Goal: Task Accomplishment & Management: Manage account settings

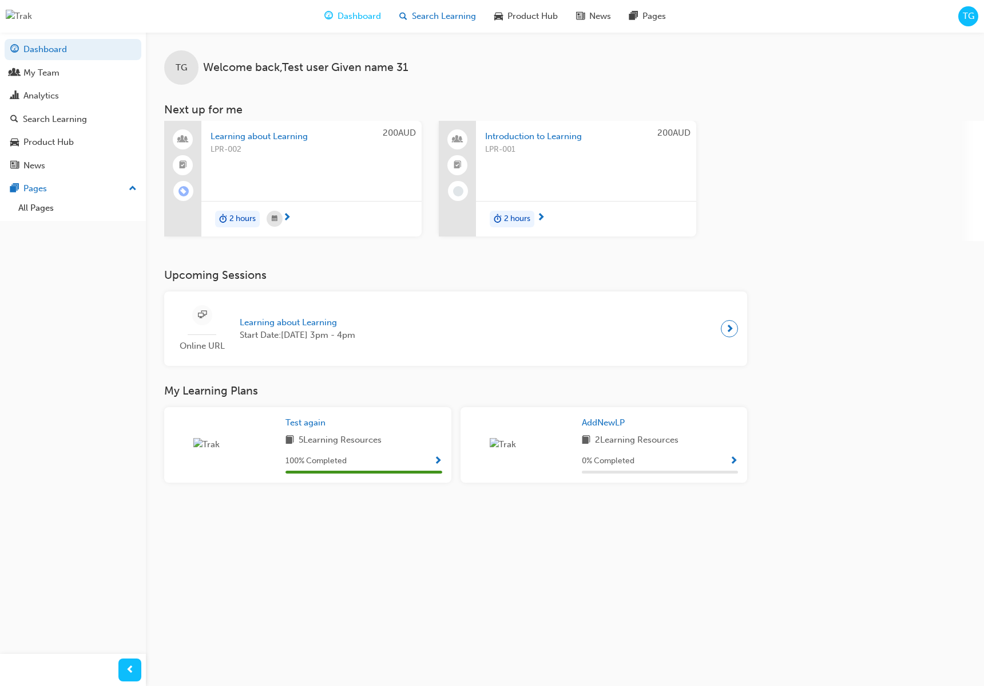
click at [461, 23] on div "Search Learning" at bounding box center [437, 16] width 95 height 23
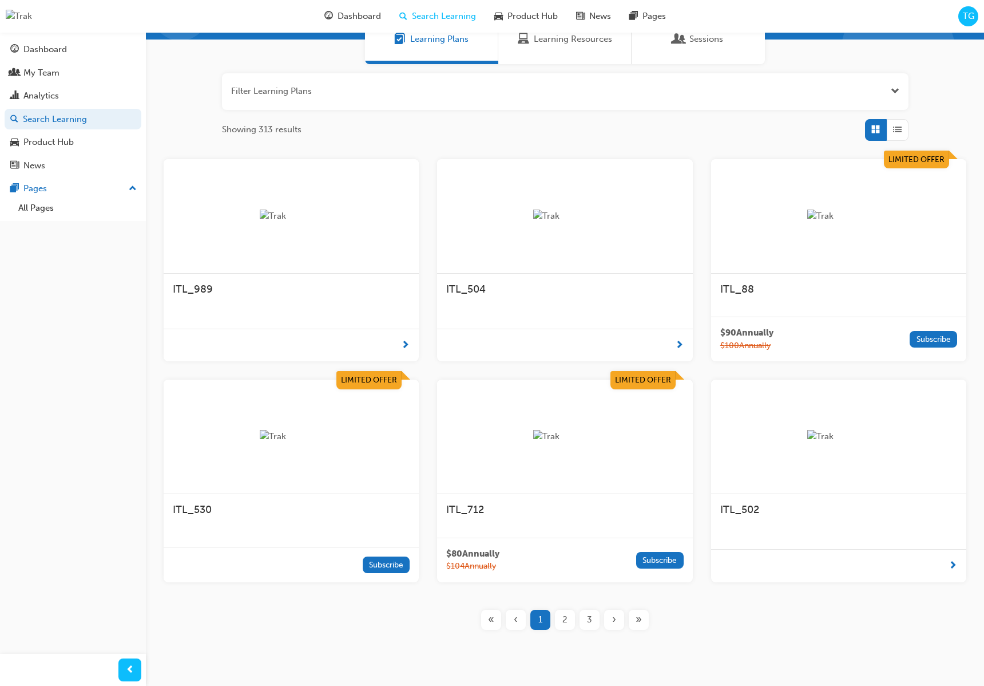
scroll to position [142, 0]
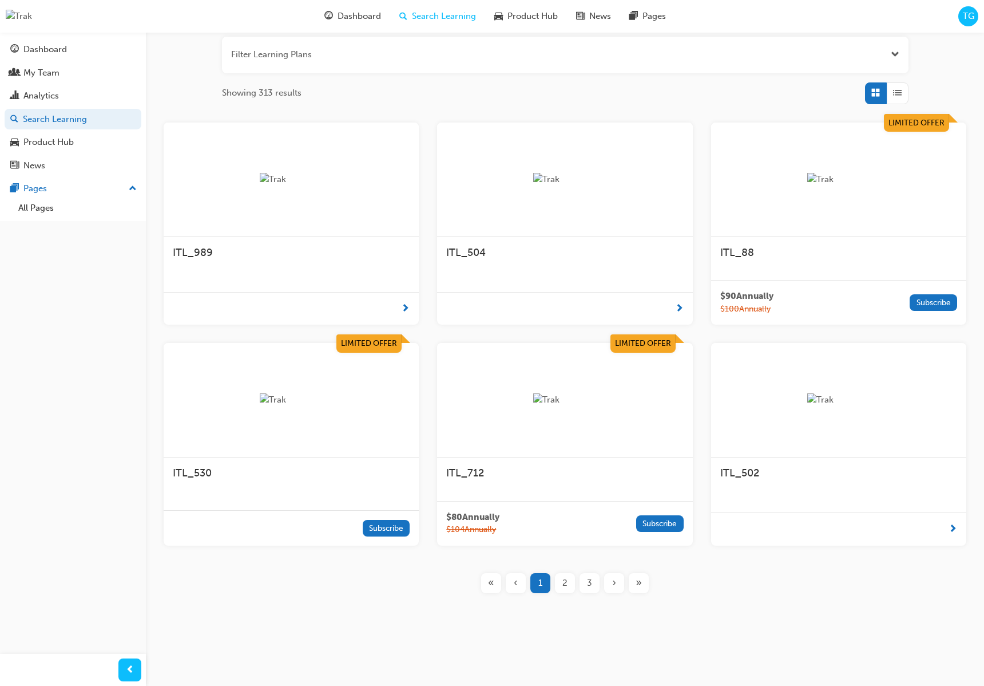
click at [615, 442] on div at bounding box center [564, 400] width 255 height 114
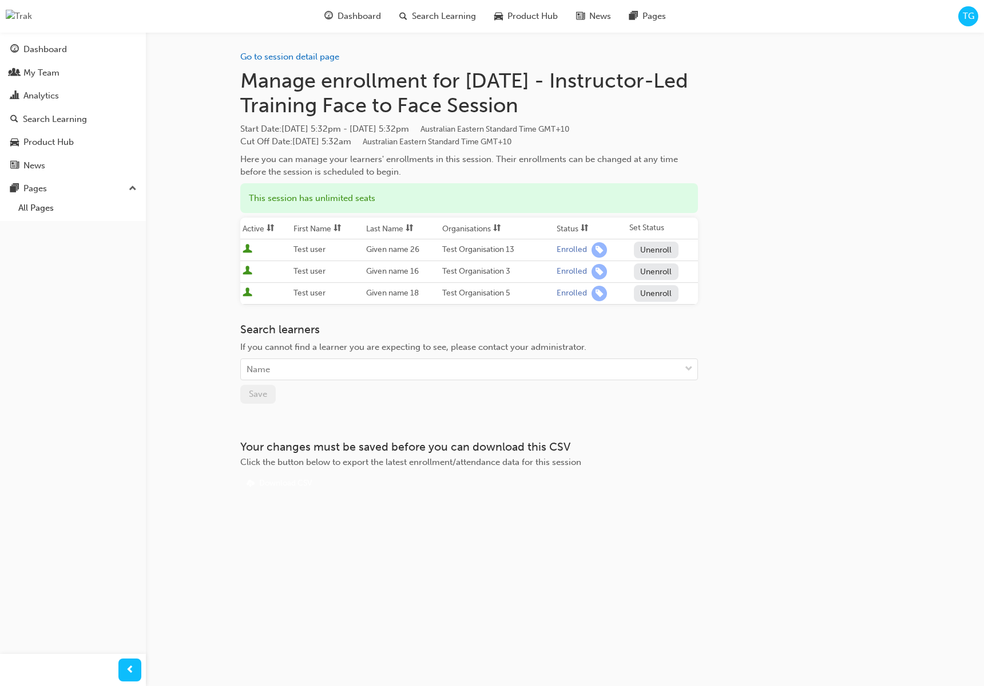
click at [652, 271] on button "Unenroll" at bounding box center [656, 271] width 45 height 17
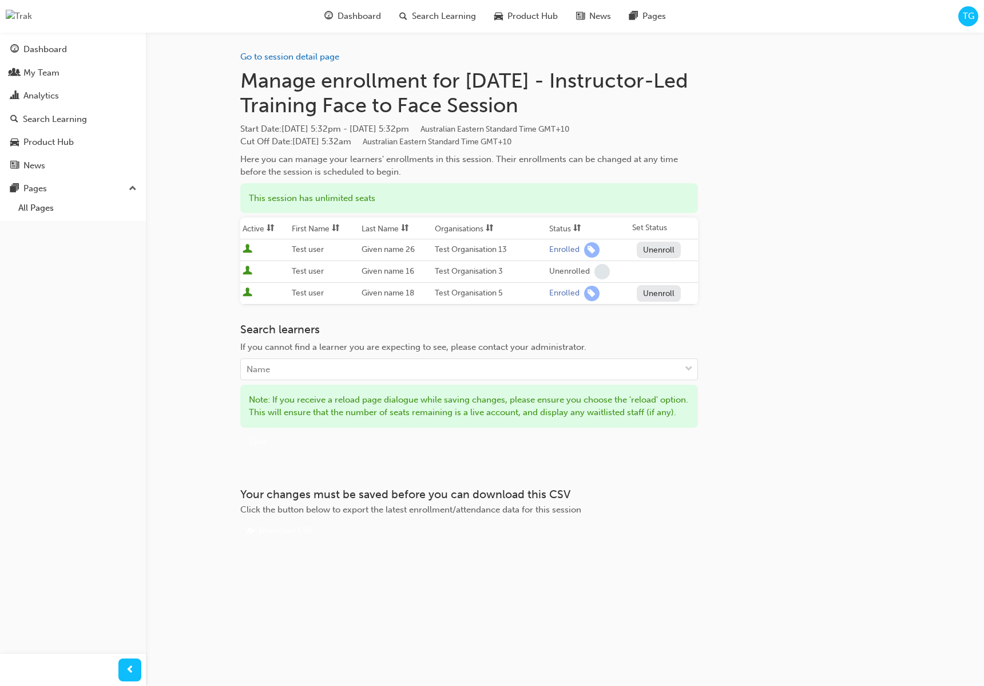
click at [744, 276] on div "Go to session detail page Manage enrollment for Tomorrow - Instructor-Led Train…" at bounding box center [565, 286] width 650 height 508
click at [321, 60] on link "Go to session detail page" at bounding box center [289, 56] width 99 height 10
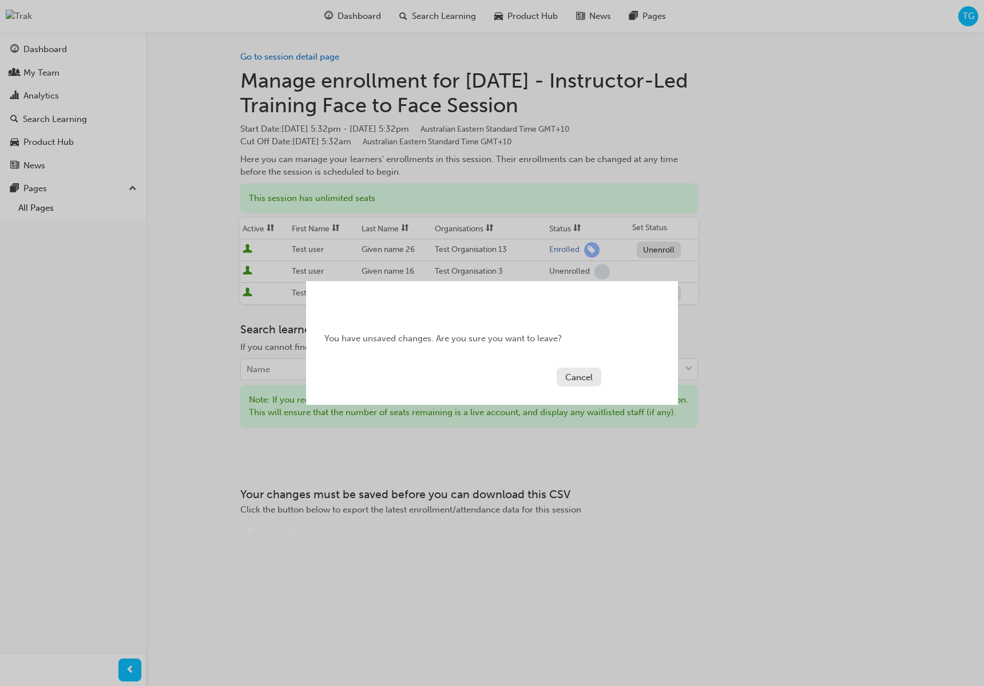
click at [631, 375] on button "Continue" at bounding box center [633, 376] width 54 height 19
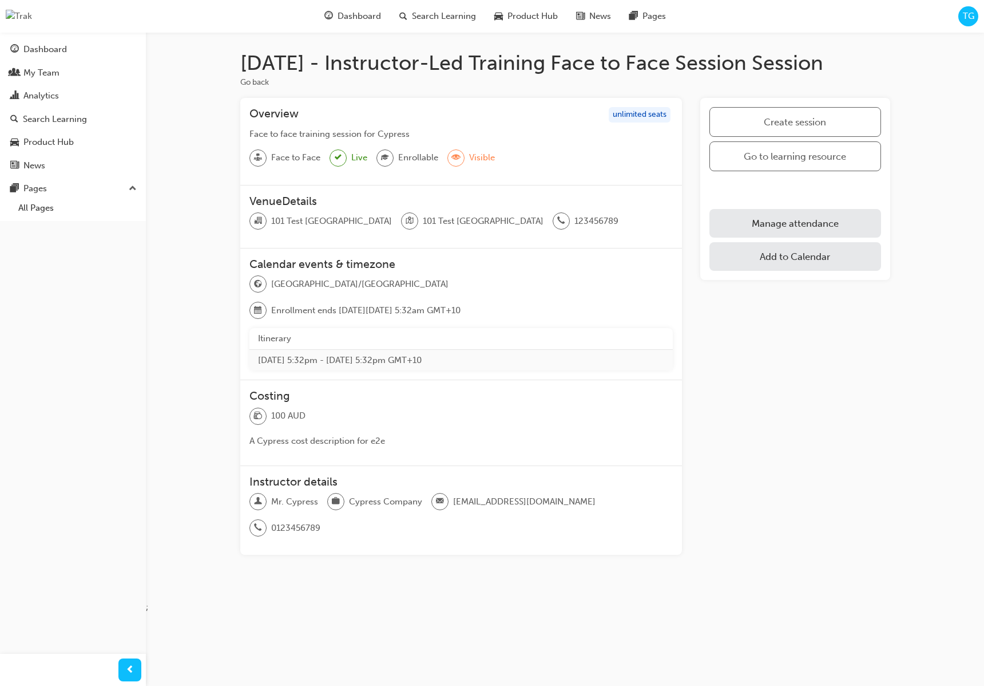
click at [863, 229] on link "Manage attendance" at bounding box center [795, 223] width 171 height 29
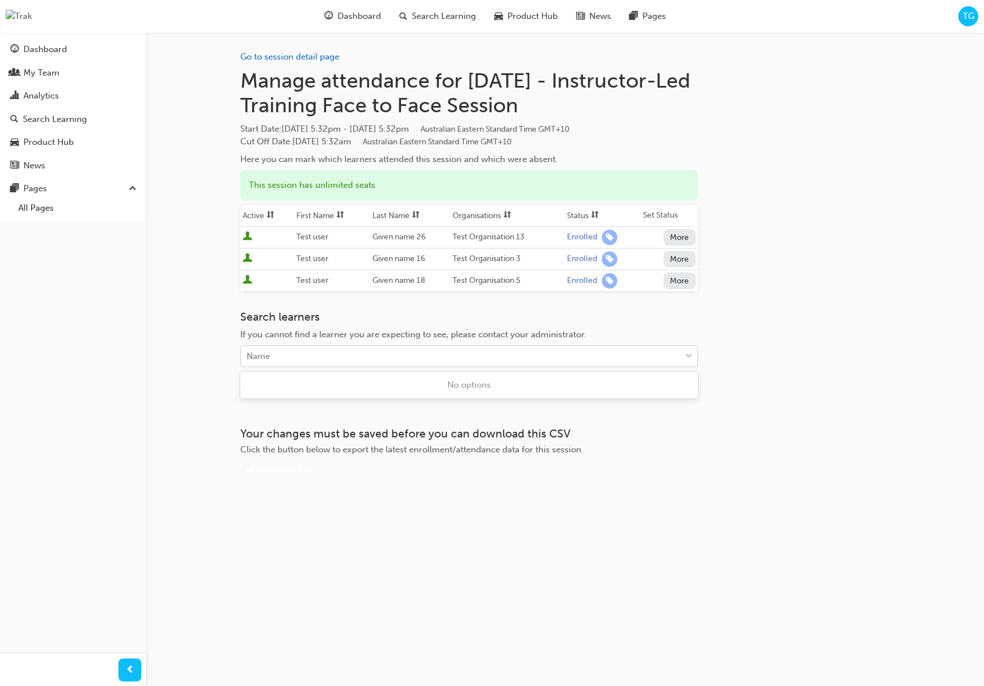
click at [416, 354] on div "Name" at bounding box center [460, 356] width 439 height 20
click at [507, 364] on div "Name" at bounding box center [460, 356] width 439 height 20
click at [511, 361] on div "Name" at bounding box center [460, 356] width 439 height 20
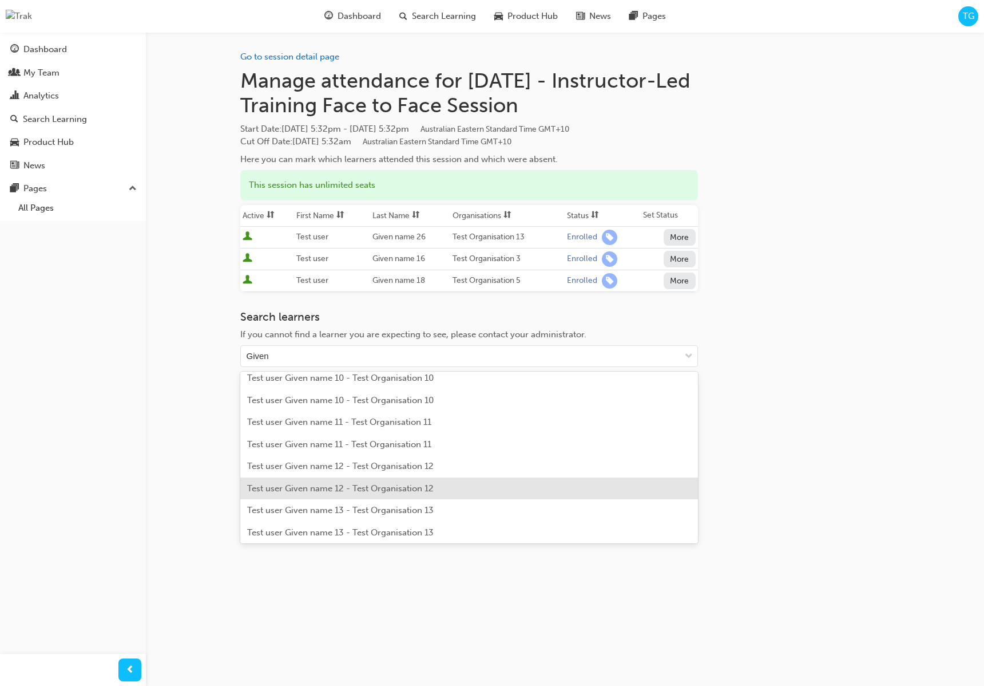
scroll to position [51, 0]
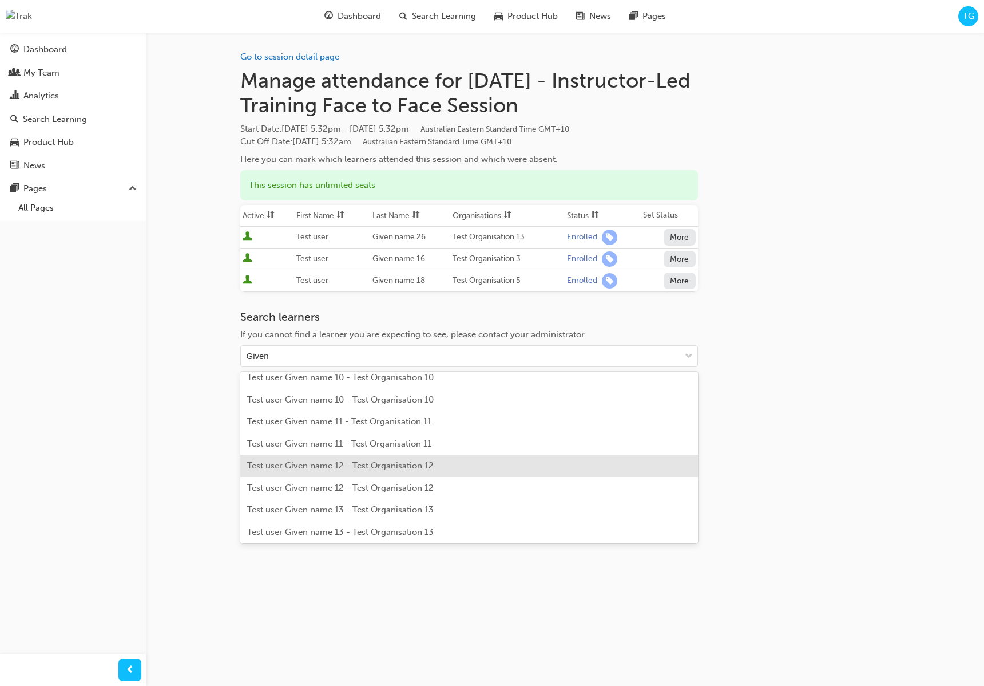
type input "Given"
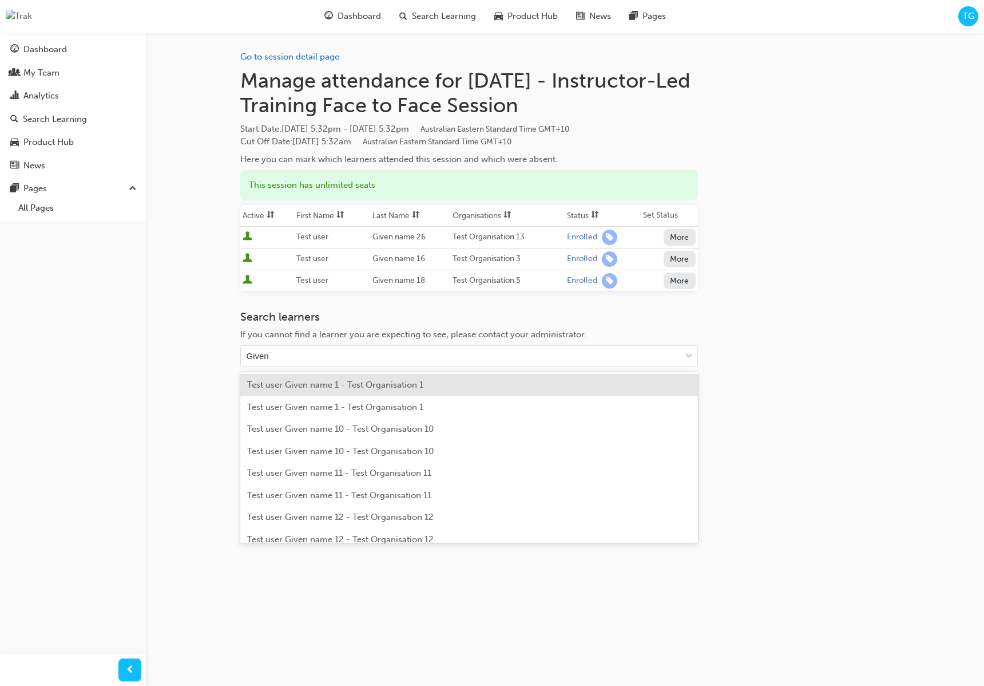
type input "Given"
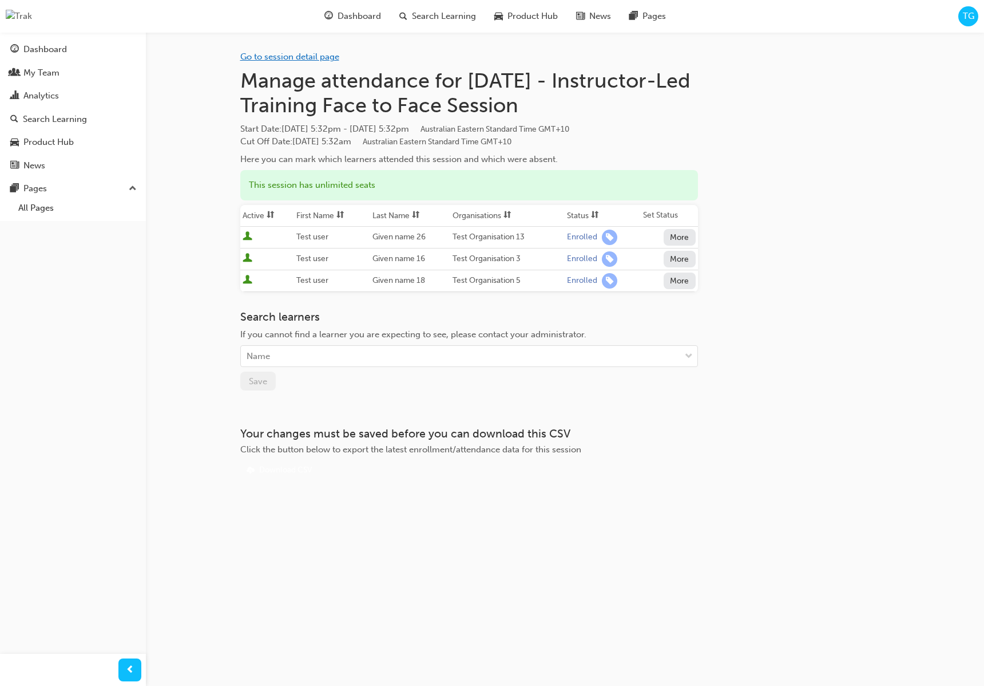
click at [308, 54] on link "Go to session detail page" at bounding box center [289, 56] width 99 height 10
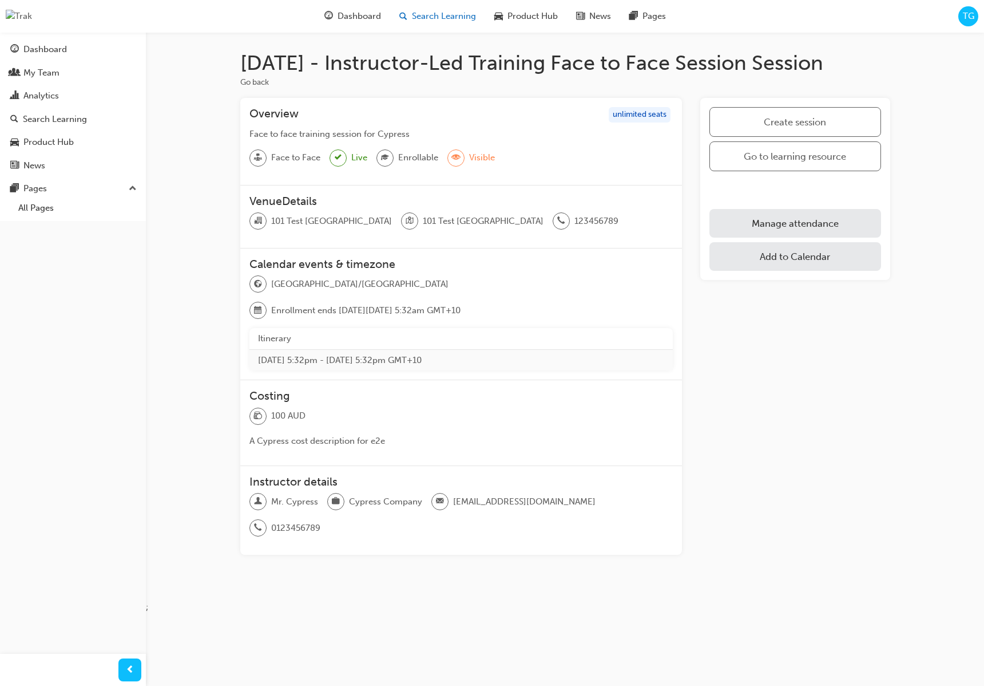
click at [440, 14] on span "Search Learning" at bounding box center [444, 16] width 64 height 13
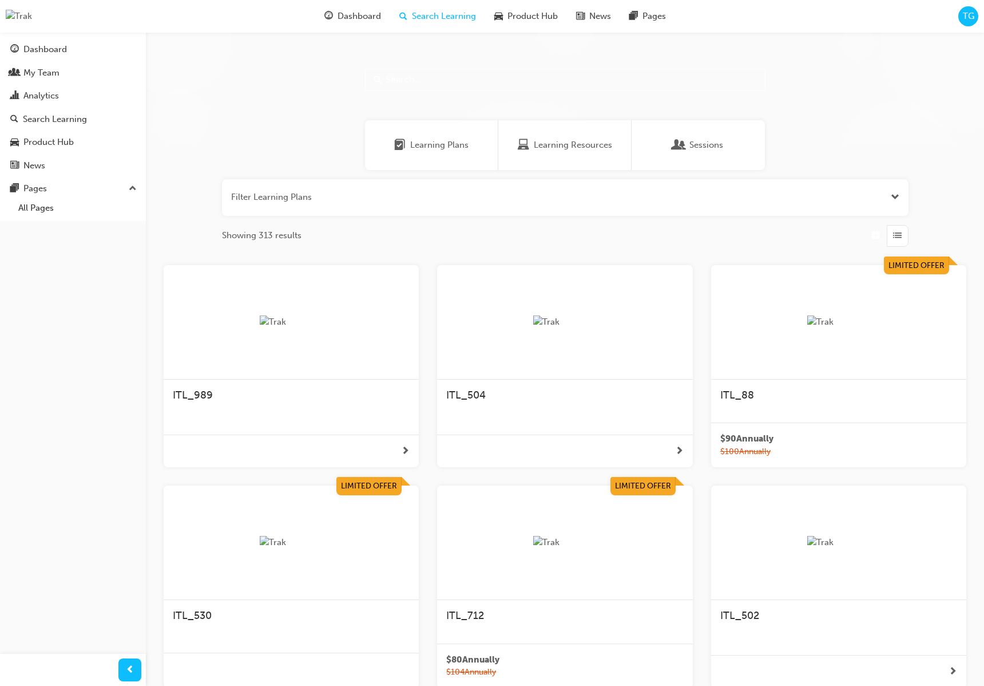
click at [593, 146] on span "Learning Resources" at bounding box center [573, 144] width 78 height 13
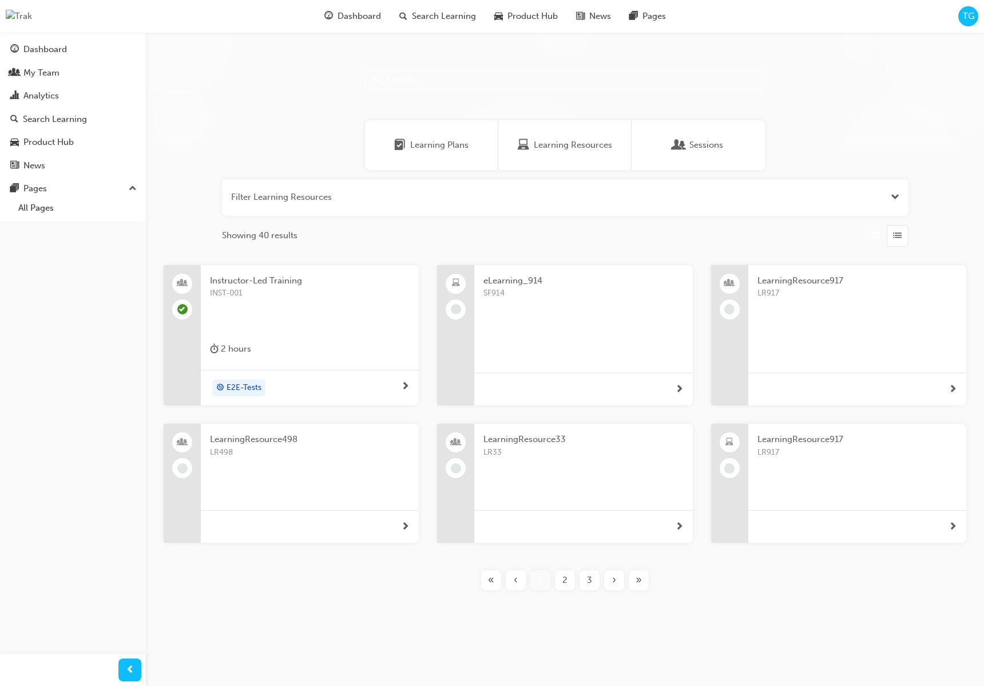
click at [532, 338] on div "eLearning_914 SF914" at bounding box center [583, 308] width 218 height 86
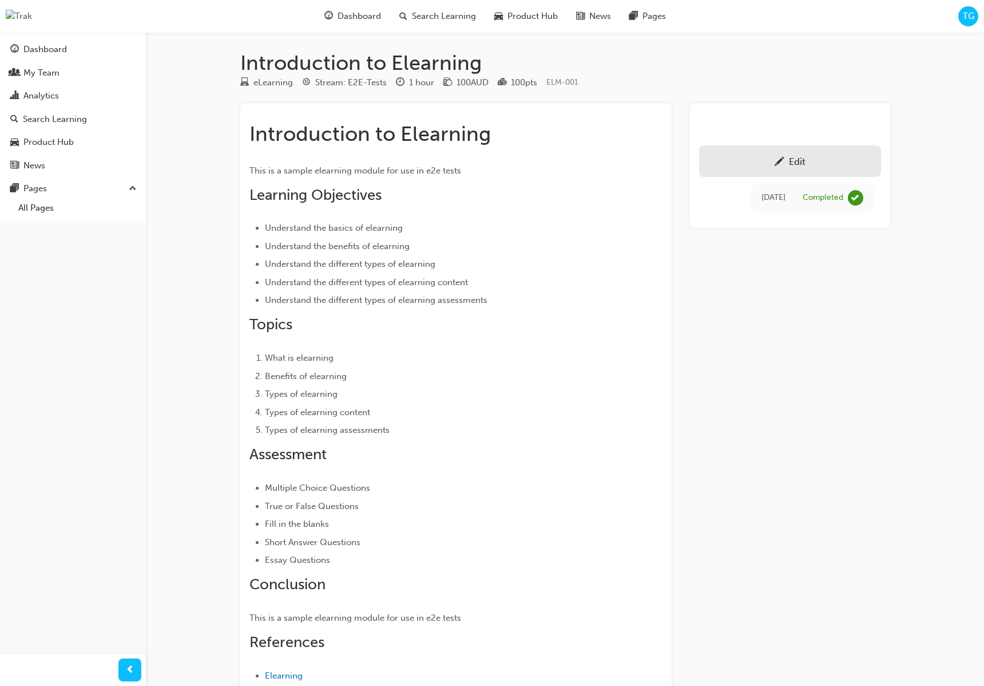
click at [784, 412] on div "Launch eLearning module Edit Wed 27 Aug 2025 Completed" at bounding box center [790, 484] width 200 height 763
click at [786, 166] on div "Edit" at bounding box center [790, 161] width 165 height 14
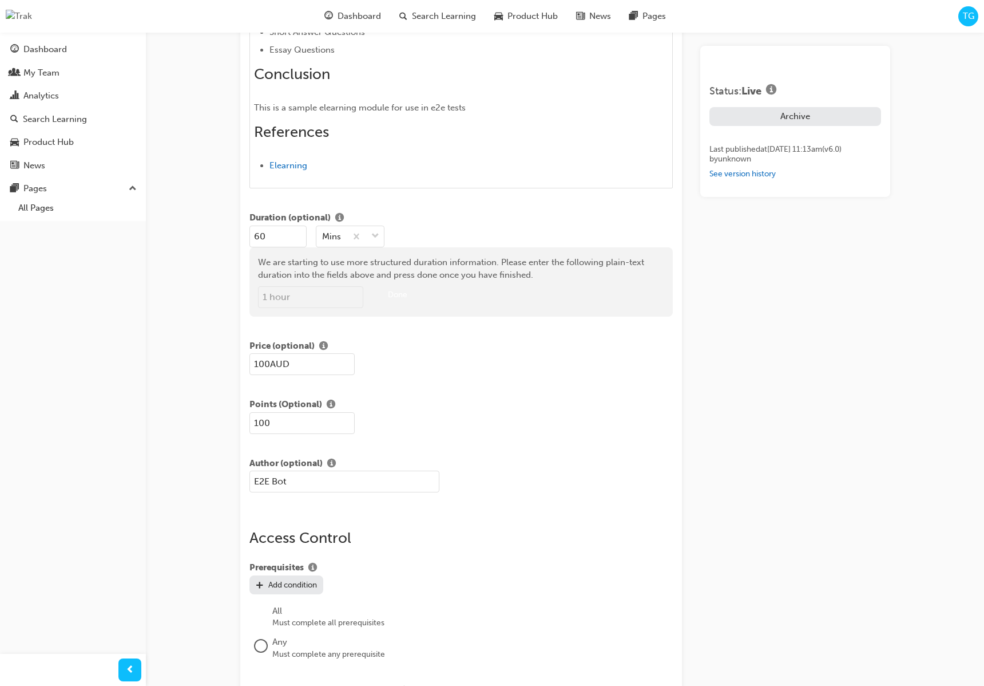
scroll to position [1011, 0]
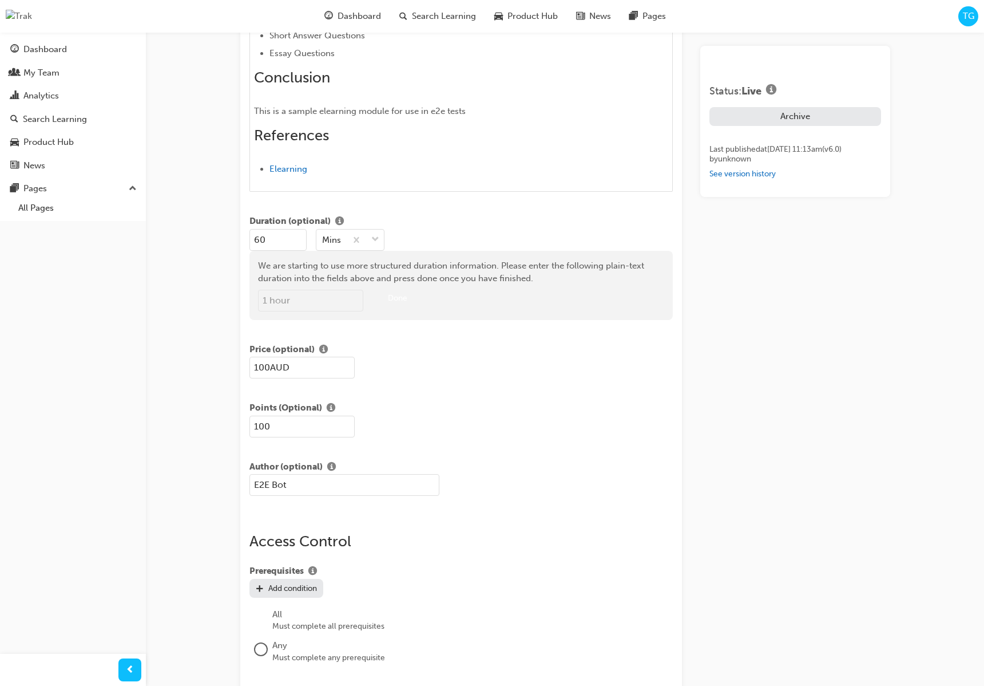
click at [259, 368] on input "100AUD" at bounding box center [301, 367] width 105 height 22
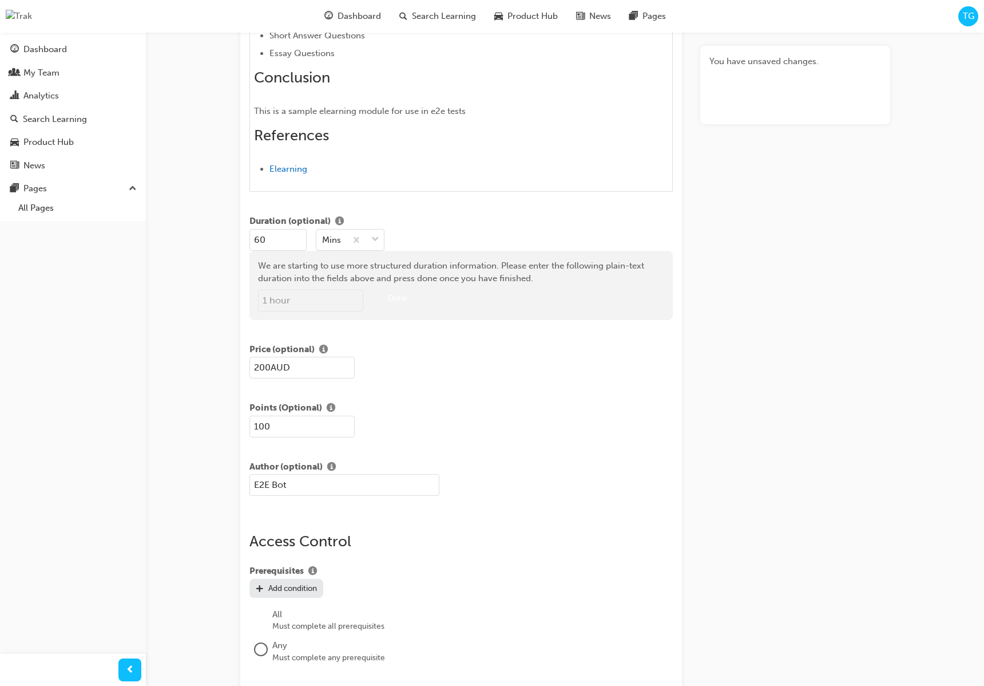
type input "200AUD"
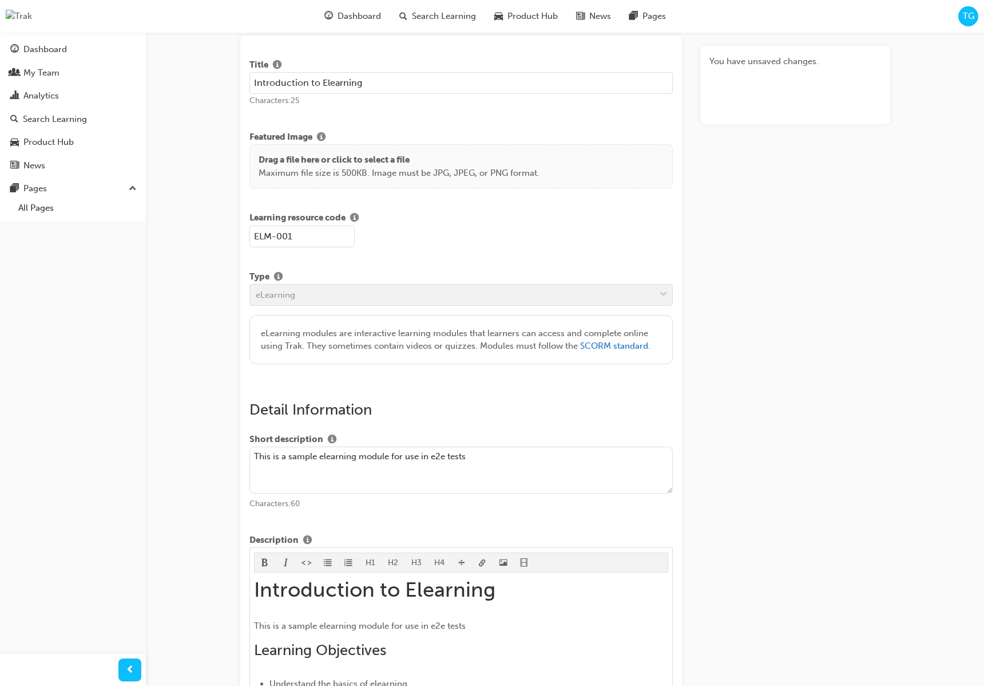
scroll to position [0, 0]
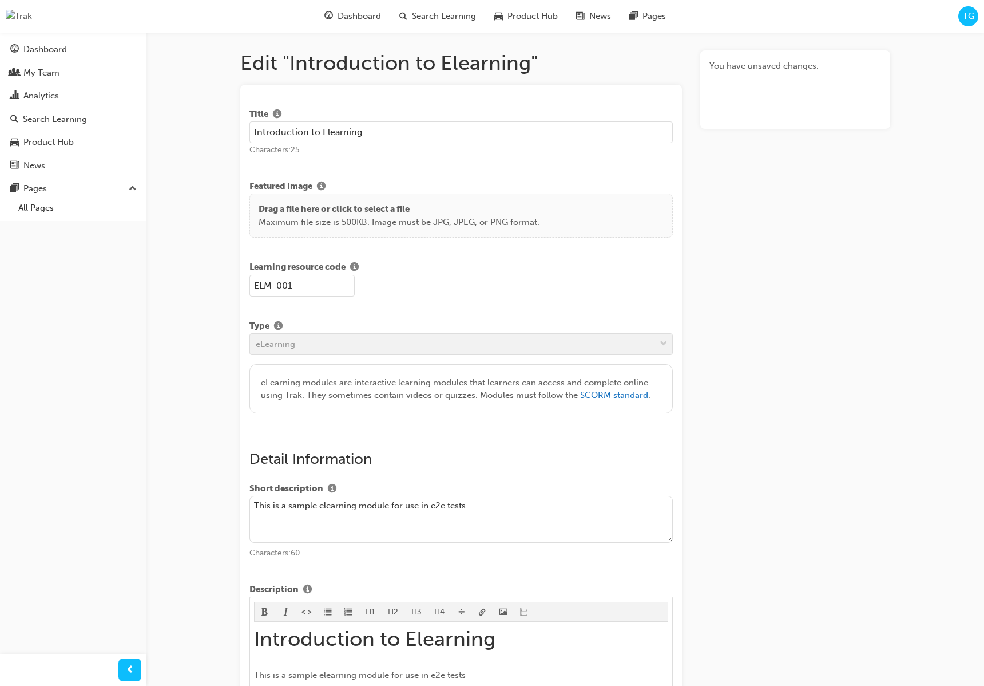
click at [787, 93] on span "Save" at bounding box center [795, 95] width 20 height 11
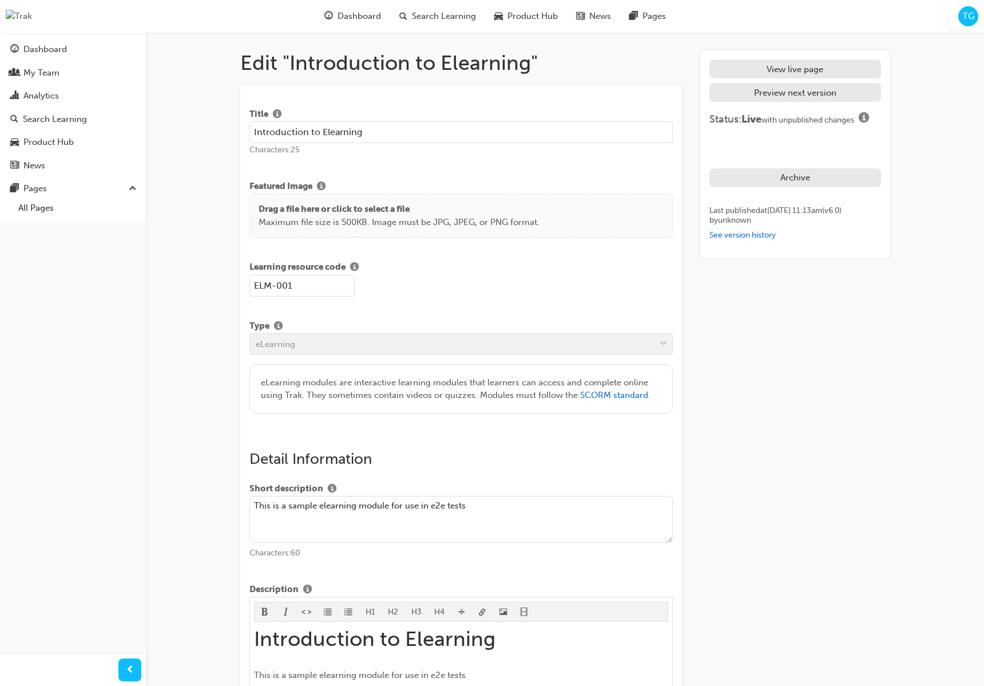
scroll to position [2, 0]
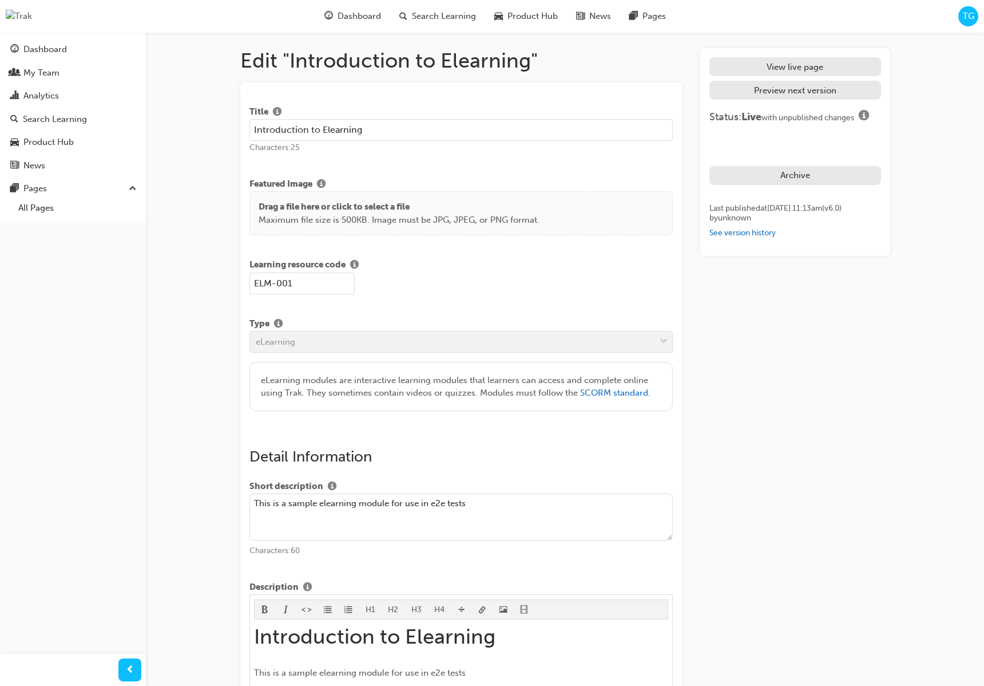
click at [811, 136] on button "Publish changes" at bounding box center [795, 147] width 171 height 29
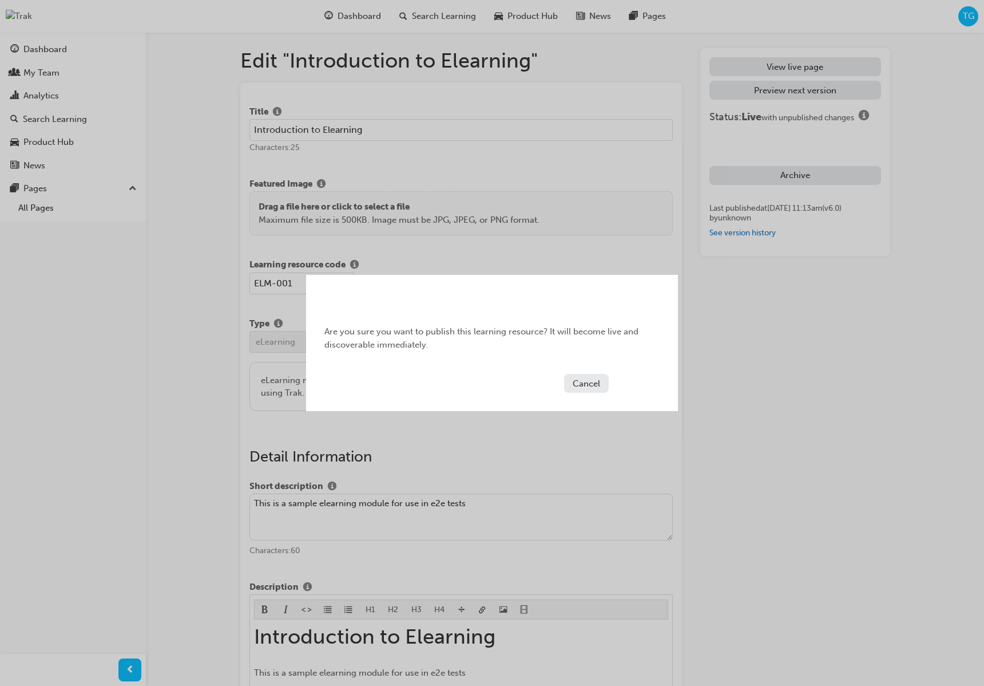
drag, startPoint x: 572, startPoint y: 379, endPoint x: 693, endPoint y: 277, distance: 158.0
click at [572, 379] on button "Cancel" at bounding box center [586, 383] width 45 height 19
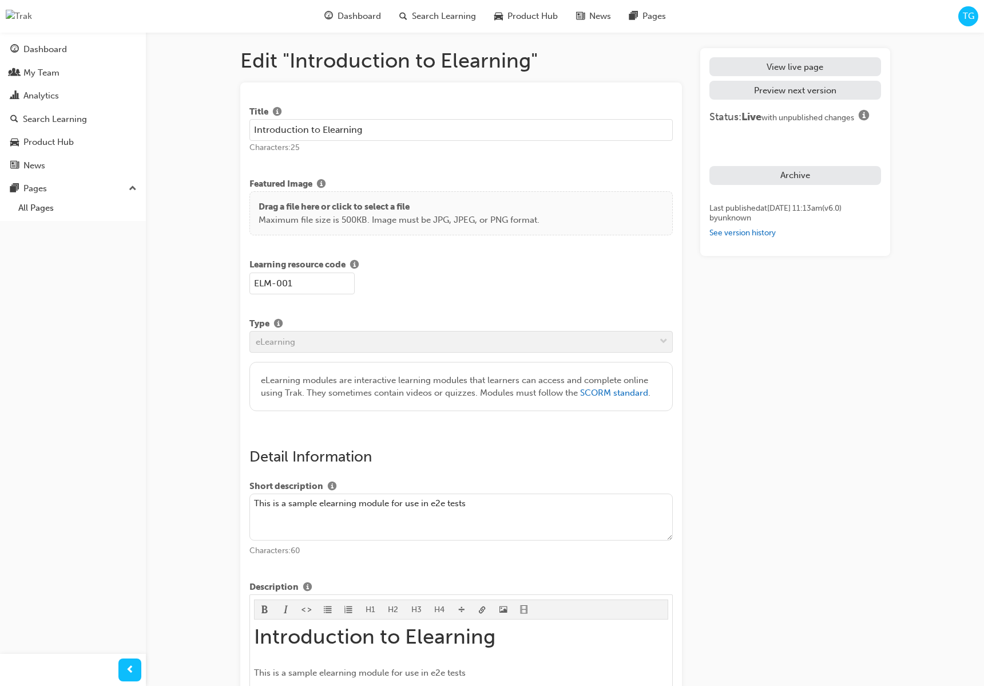
scroll to position [0, 0]
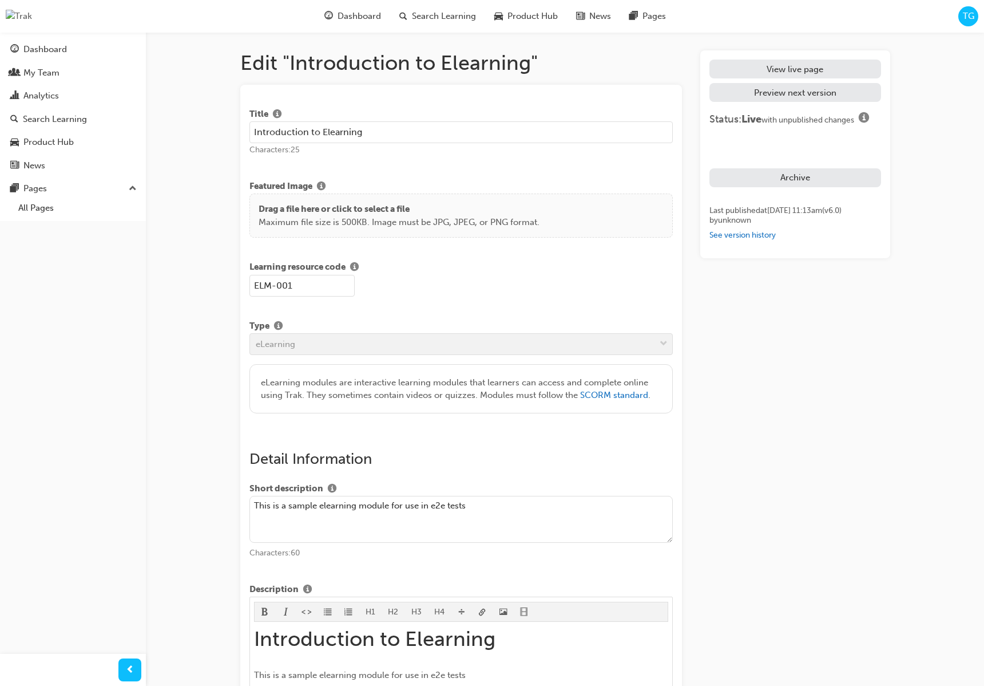
click at [810, 65] on link "View live page" at bounding box center [795, 69] width 171 height 19
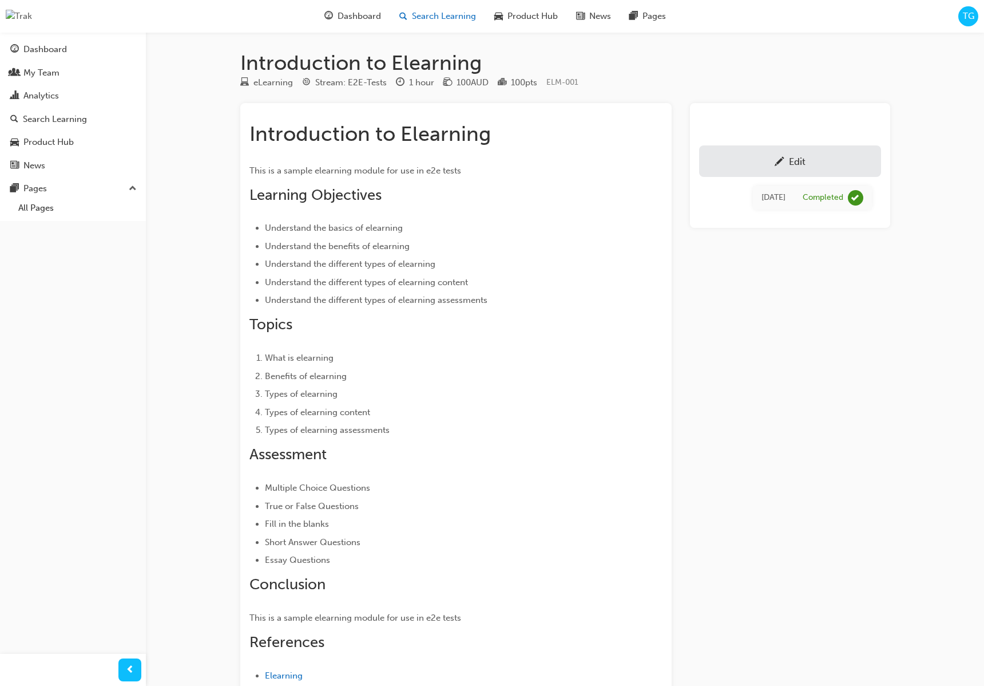
click at [429, 17] on span "Search Learning" at bounding box center [444, 16] width 64 height 13
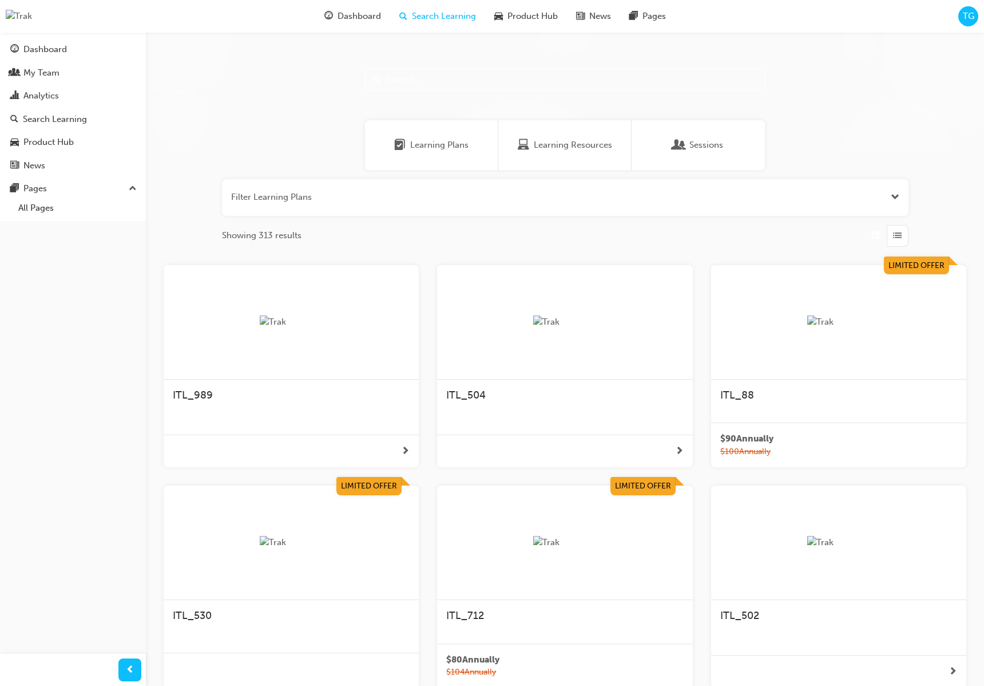
click at [817, 359] on div at bounding box center [838, 322] width 255 height 114
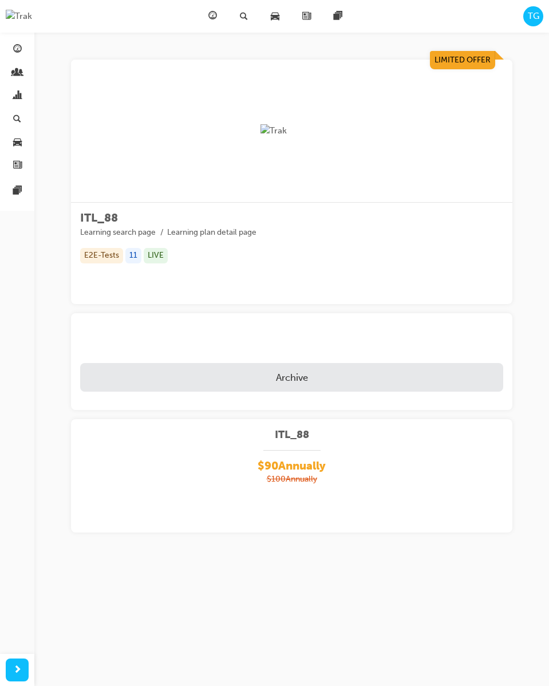
click at [546, 14] on div "Dashboard Search Learning Product Hub News Pages TG" at bounding box center [274, 16] width 549 height 33
click at [540, 16] on div "TG" at bounding box center [533, 16] width 20 height 20
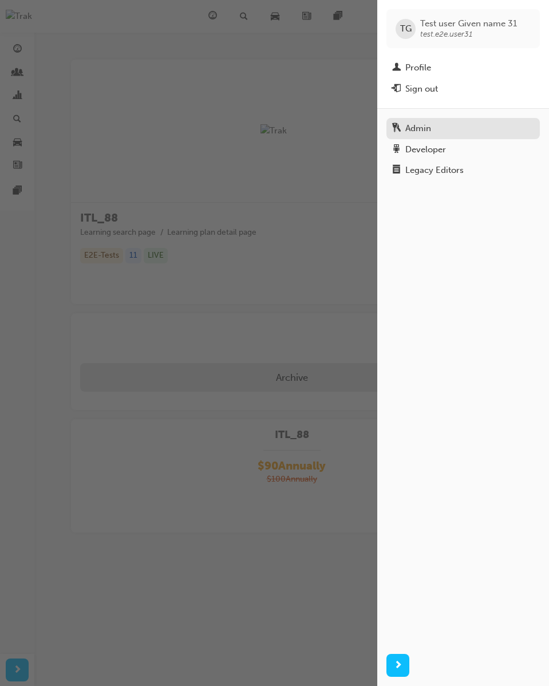
click at [442, 132] on div "Admin" at bounding box center [463, 128] width 142 height 14
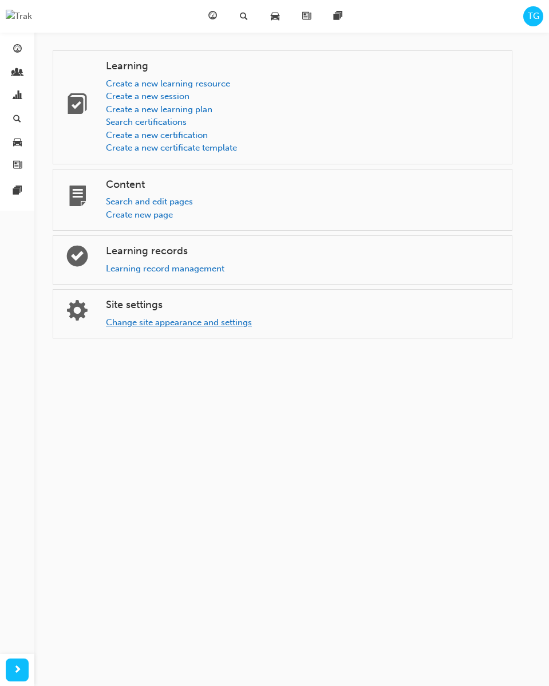
click at [244, 324] on link "Change site appearance and settings" at bounding box center [179, 322] width 146 height 10
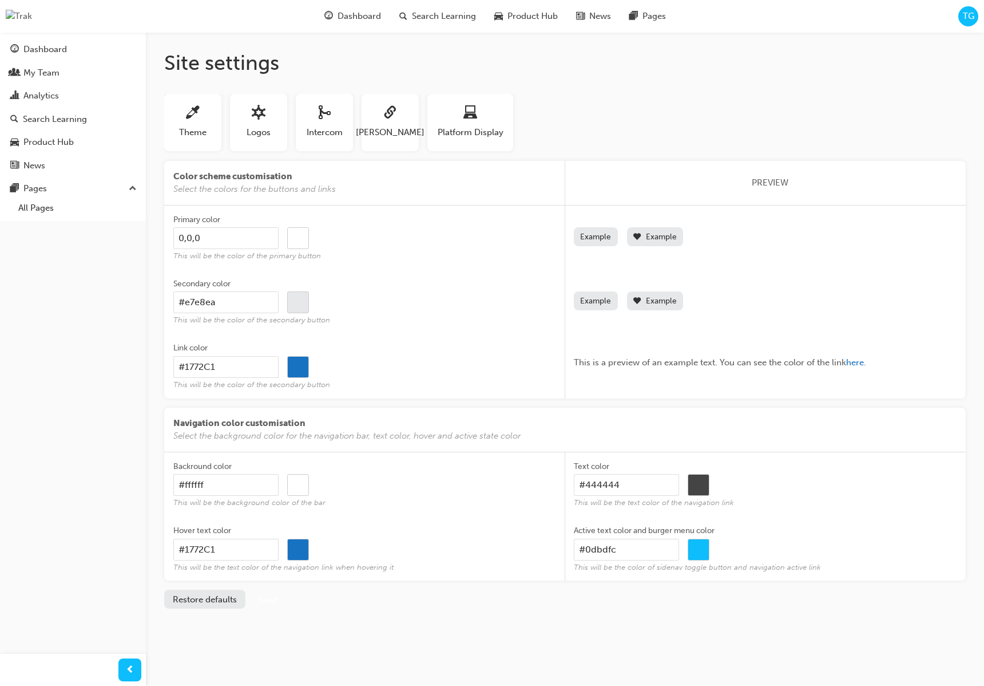
click at [248, 239] on input "0,0,0" at bounding box center [225, 238] width 105 height 22
drag, startPoint x: 202, startPoint y: 232, endPoint x: 187, endPoint y: 236, distance: 15.8
click at [137, 227] on div "Dashboard My Team Analytics Search Learning Product Hub News Pages Pages All Pa…" at bounding box center [492, 343] width 984 height 686
click at [224, 604] on button "Restore defaults" at bounding box center [204, 598] width 81 height 19
type input "#1772C1"
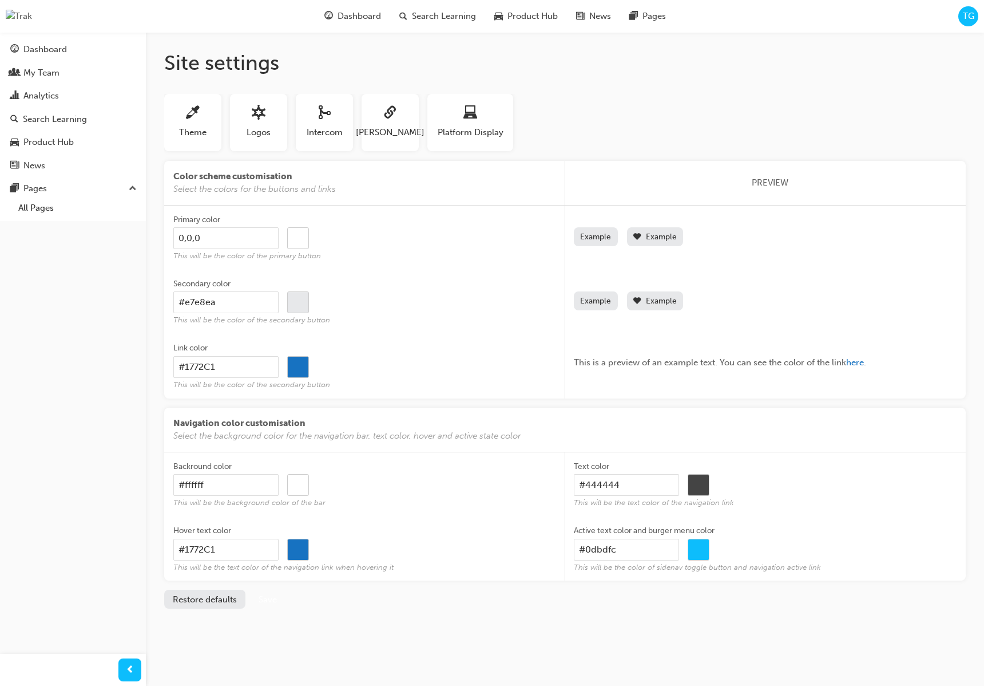
type input "#1772c1"
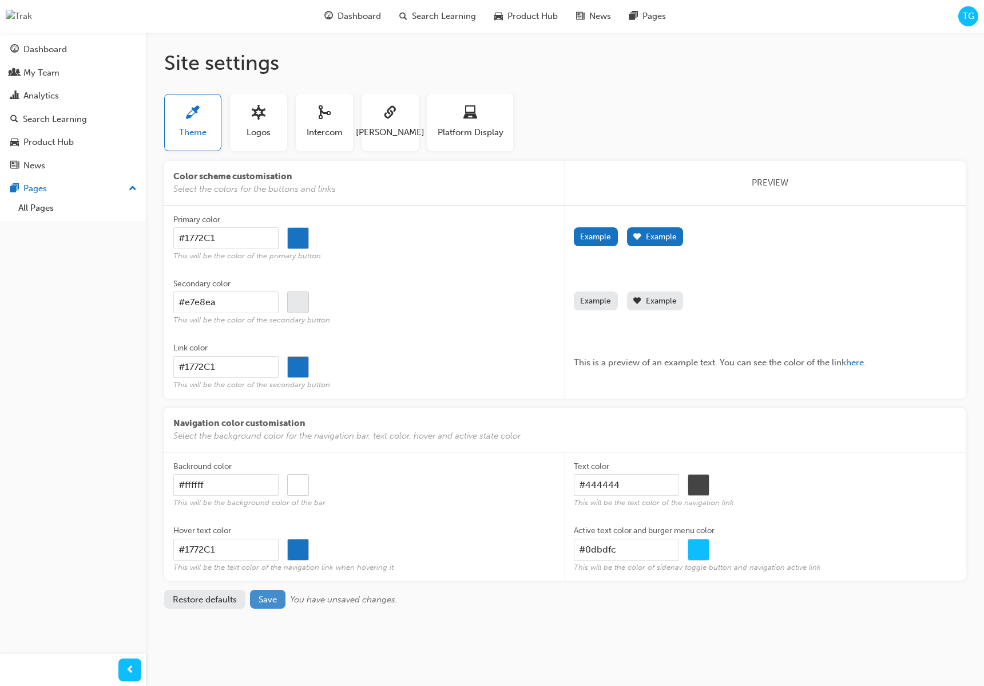
click at [268, 597] on span "Save" at bounding box center [268, 599] width 18 height 10
click at [453, 25] on div "Search Learning" at bounding box center [437, 16] width 95 height 23
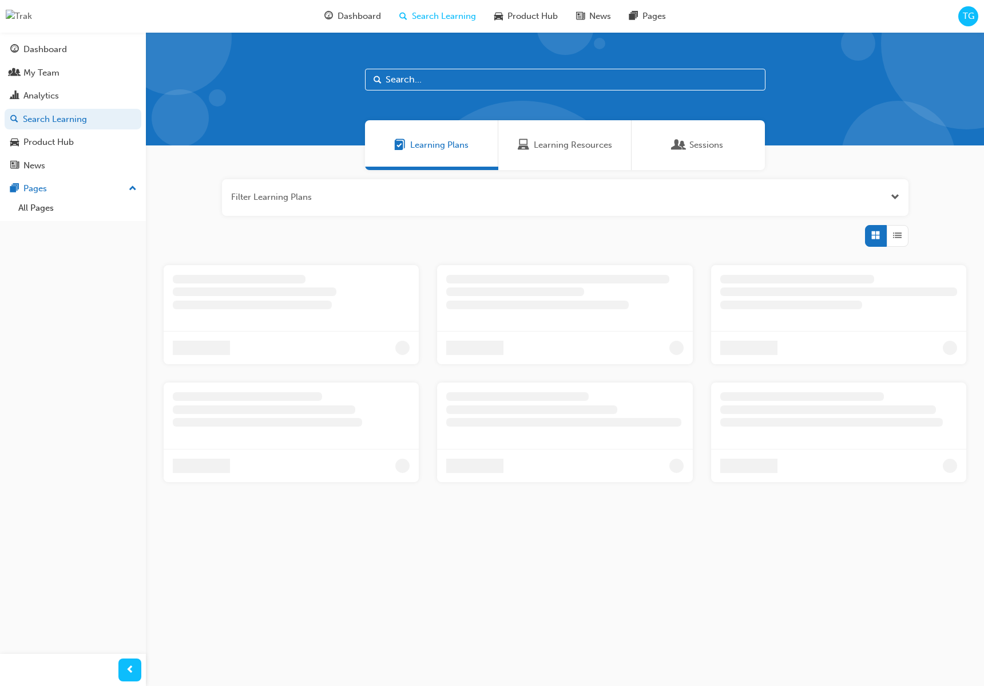
click at [548, 142] on span "Learning Resources" at bounding box center [573, 144] width 78 height 13
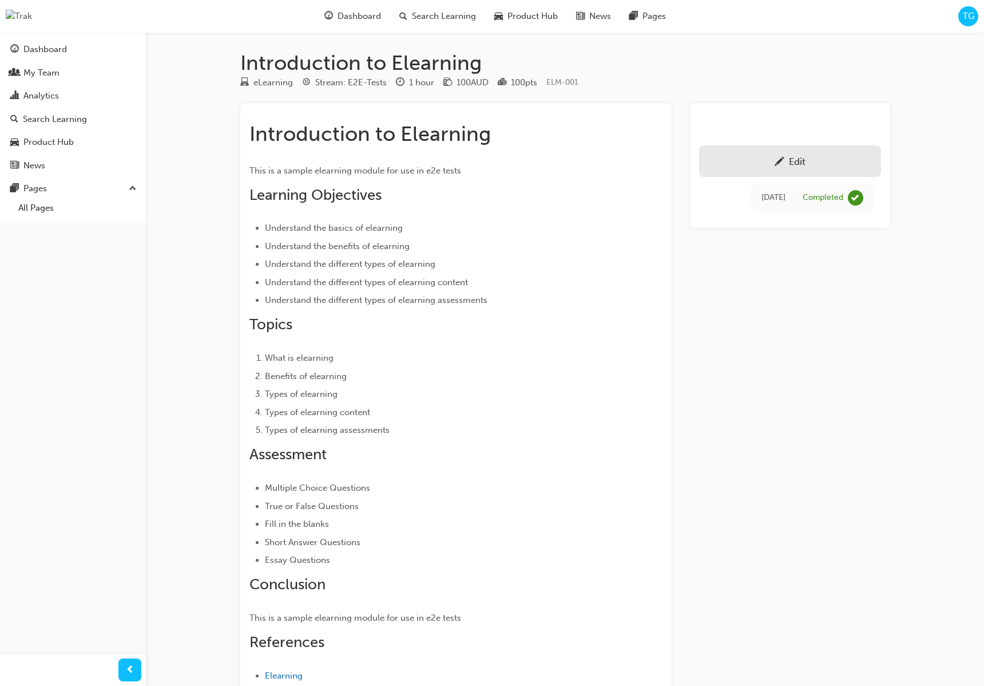
click at [965, 19] on span "TG" at bounding box center [968, 16] width 11 height 13
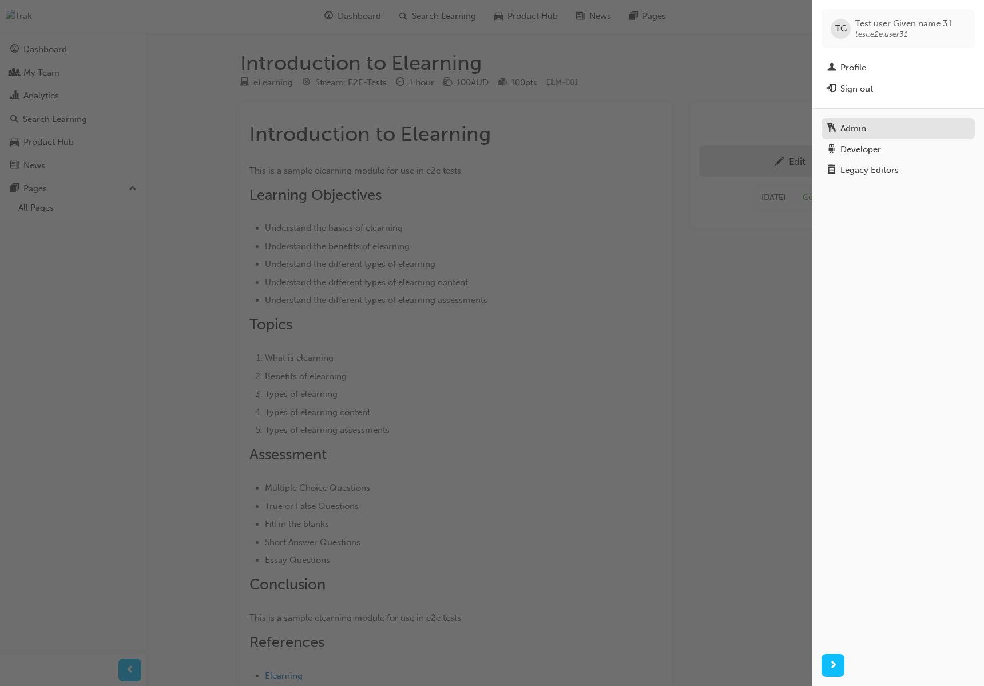
click at [902, 130] on div "Admin" at bounding box center [898, 128] width 142 height 14
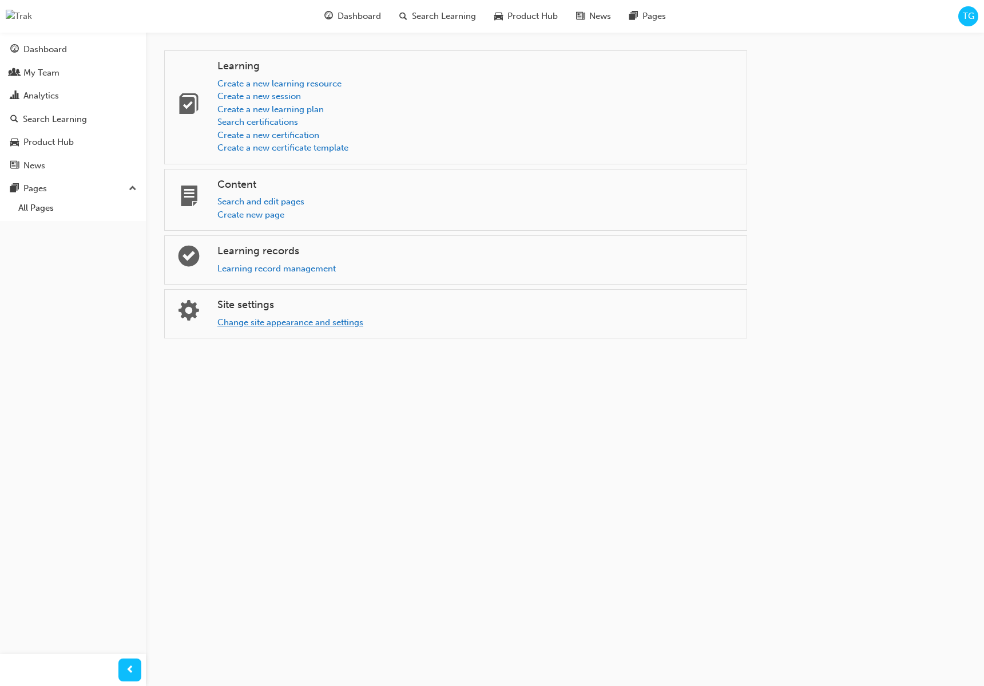
click at [279, 319] on link "Change site appearance and settings" at bounding box center [290, 322] width 146 height 10
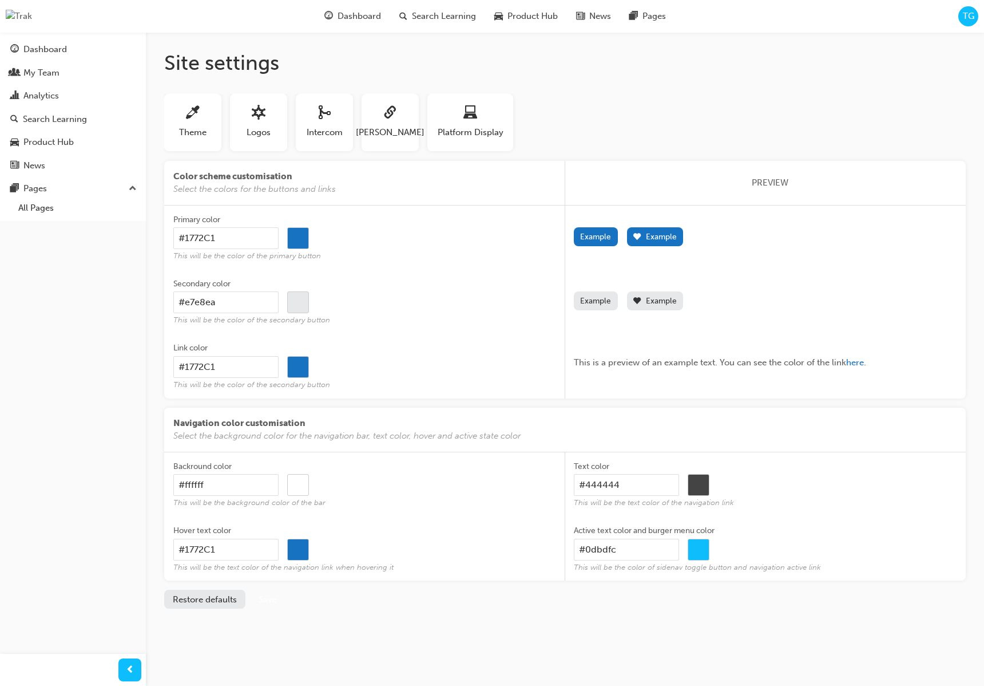
click at [262, 306] on input "#e7e8ea" at bounding box center [225, 302] width 105 height 22
drag, startPoint x: 322, startPoint y: 307, endPoint x: 289, endPoint y: 306, distance: 33.2
click at [322, 307] on div "#e7e8ea #e7e8ea" at bounding box center [364, 302] width 383 height 22
click at [279, 307] on input "#e7e8ea" at bounding box center [225, 302] width 105 height 22
click at [292, 305] on input "#e7e8ea" at bounding box center [298, 303] width 21 height 22
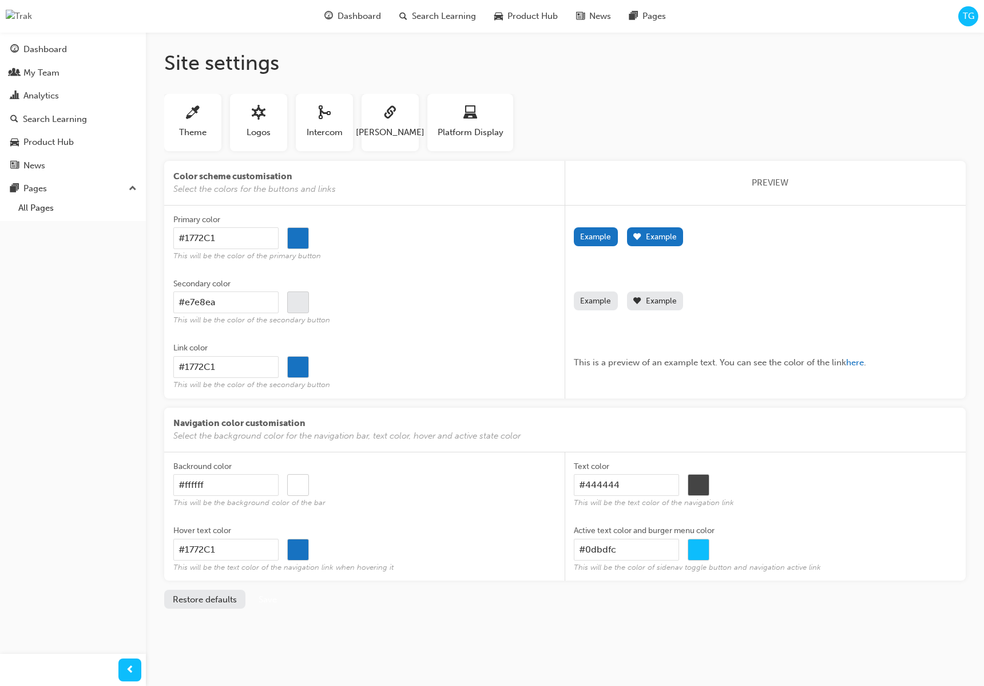
click at [223, 597] on button "Restore defaults" at bounding box center [204, 598] width 81 height 19
type input "#1772c1"
click at [221, 598] on button "Restore defaults" at bounding box center [204, 598] width 81 height 19
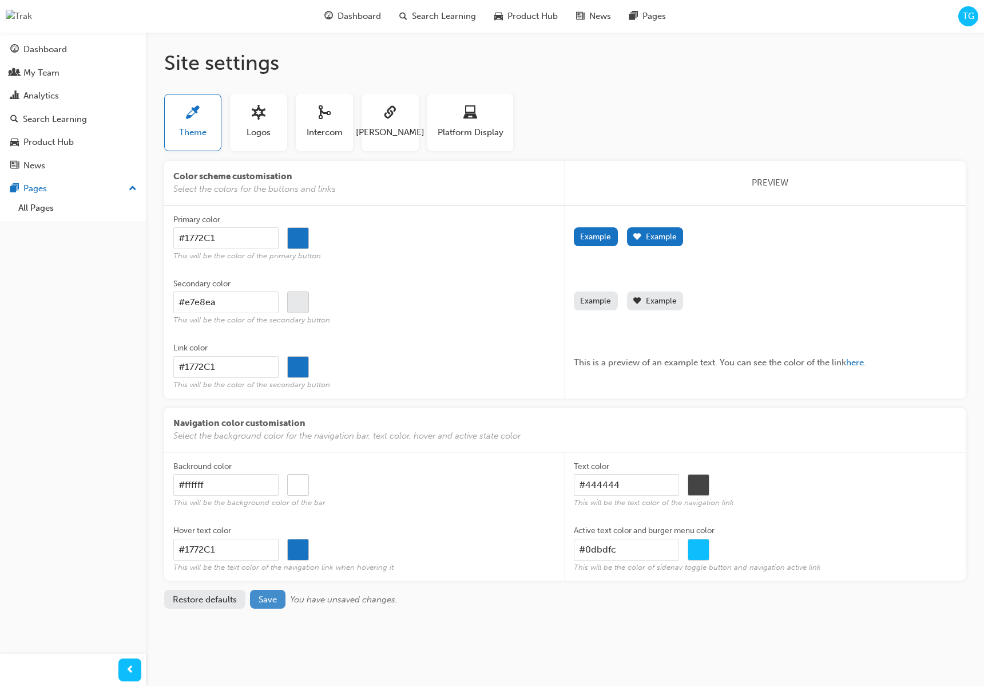
click at [274, 593] on button "Save" at bounding box center [267, 598] width 35 height 19
click at [236, 300] on input "#e7e8ea" at bounding box center [225, 302] width 105 height 22
click at [275, 599] on span "Save" at bounding box center [268, 599] width 18 height 10
click at [243, 134] on button "Logos" at bounding box center [258, 122] width 57 height 57
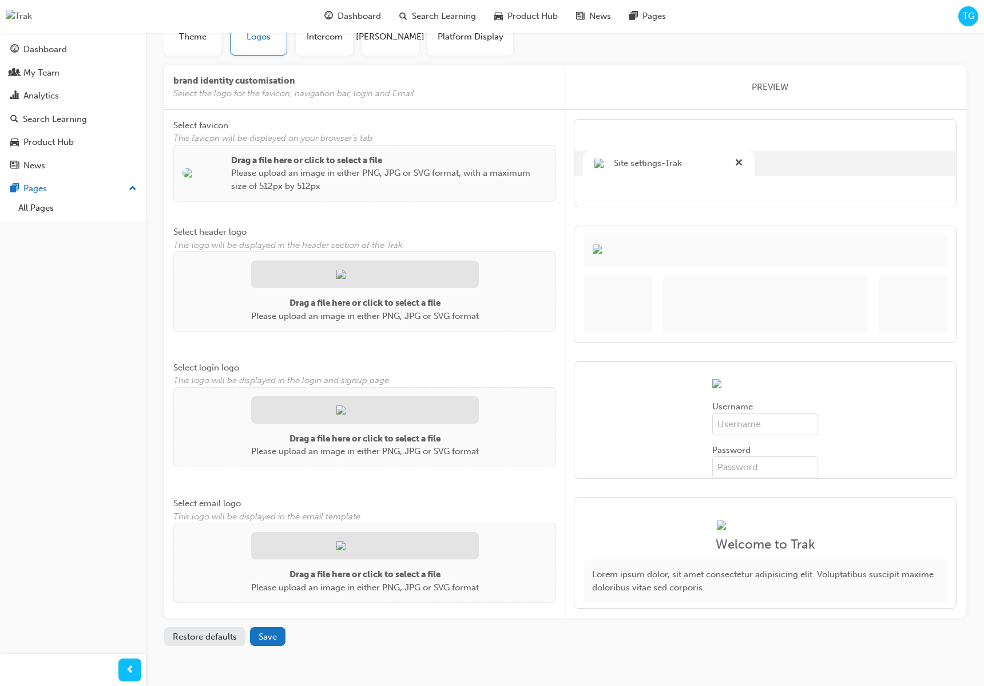
scroll to position [121, 0]
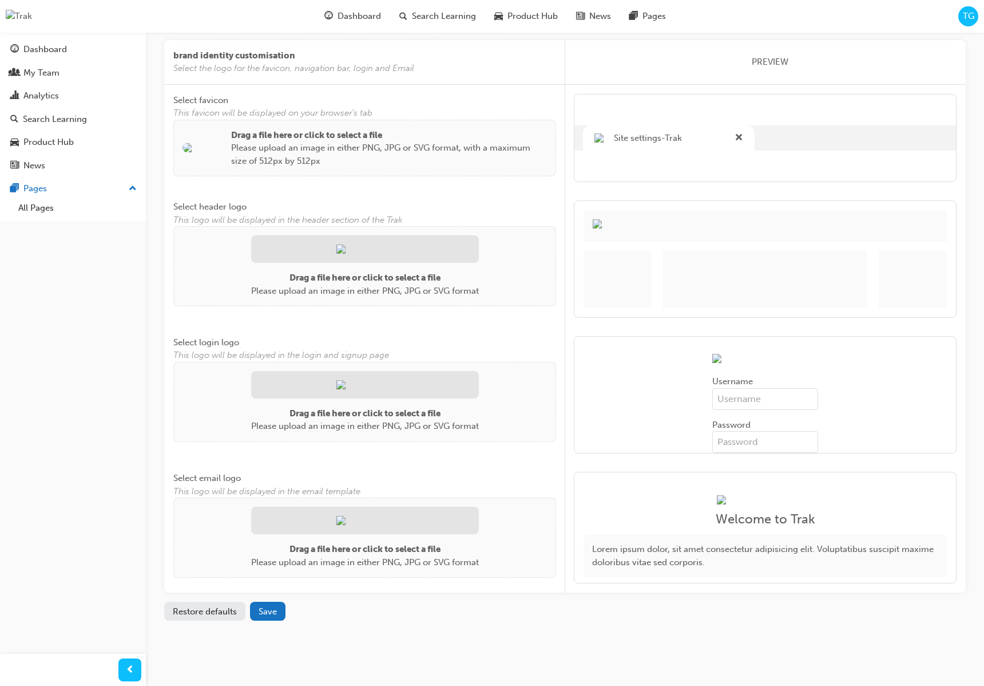
click at [441, 252] on div at bounding box center [365, 248] width 228 height 27
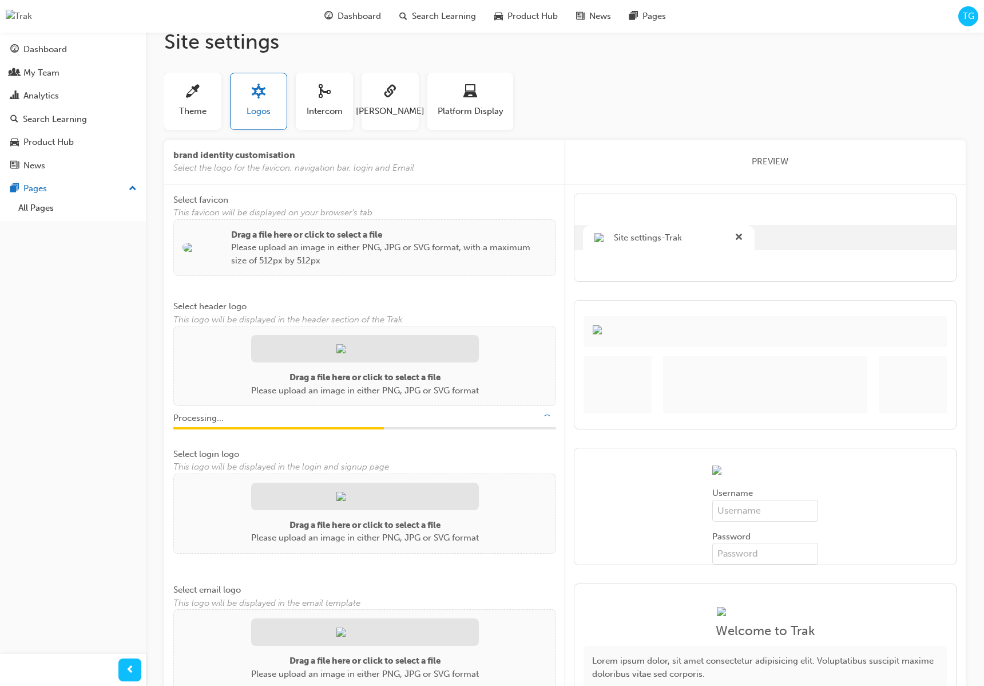
scroll to position [21, 0]
click at [417, 259] on p "Please upload an image in either PNG, JPG or SVG format, with a maximum size of…" at bounding box center [389, 254] width 316 height 26
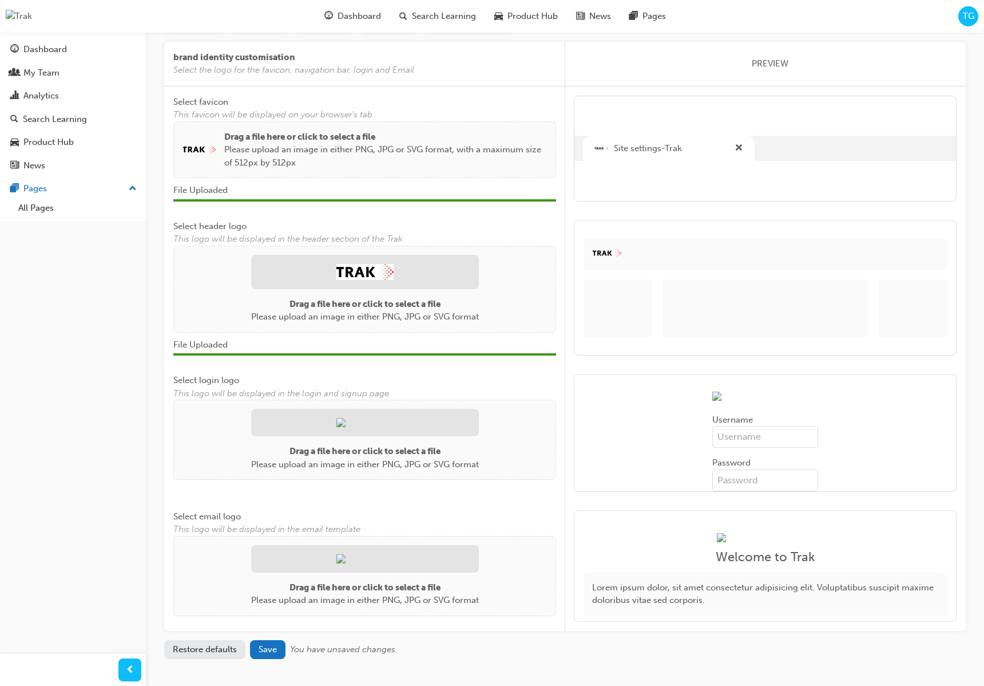
scroll to position [157, 0]
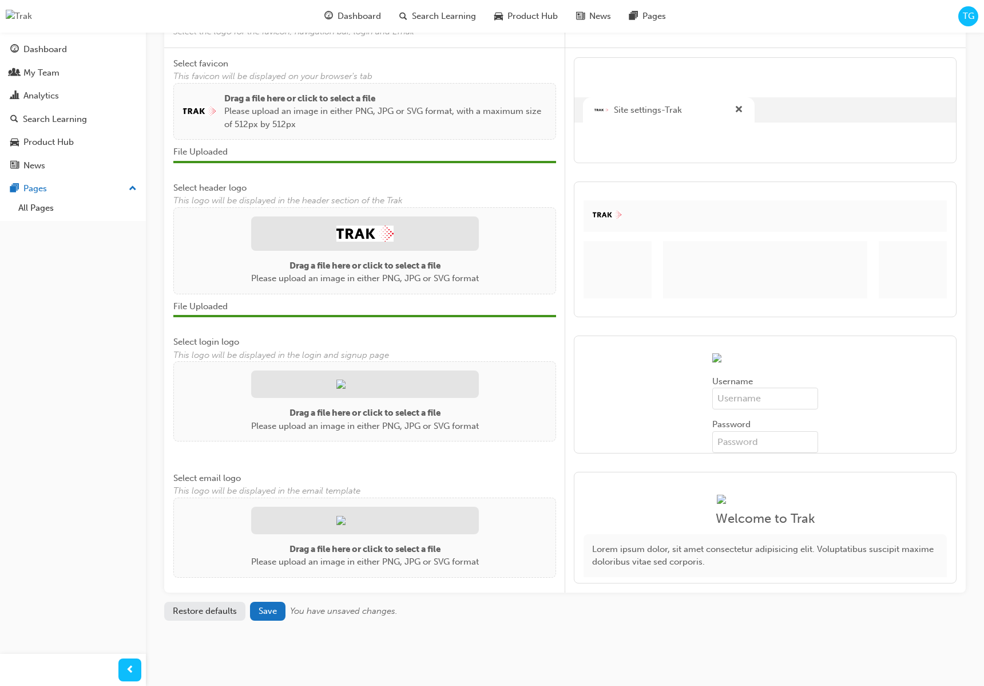
click at [213, 615] on button "Restore defaults" at bounding box center [204, 610] width 81 height 19
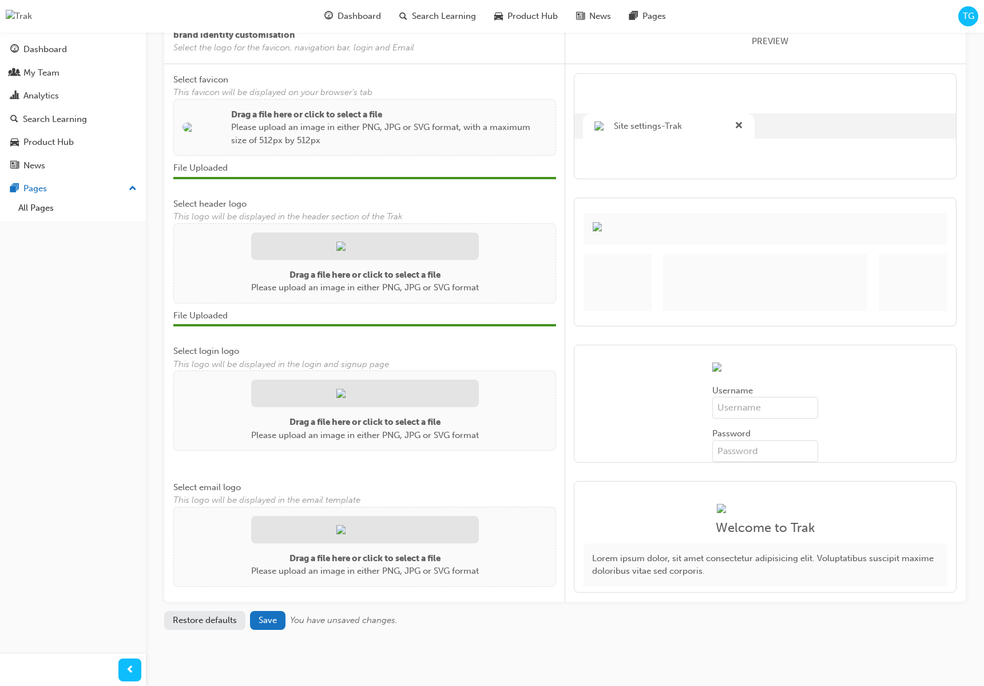
scroll to position [150, 0]
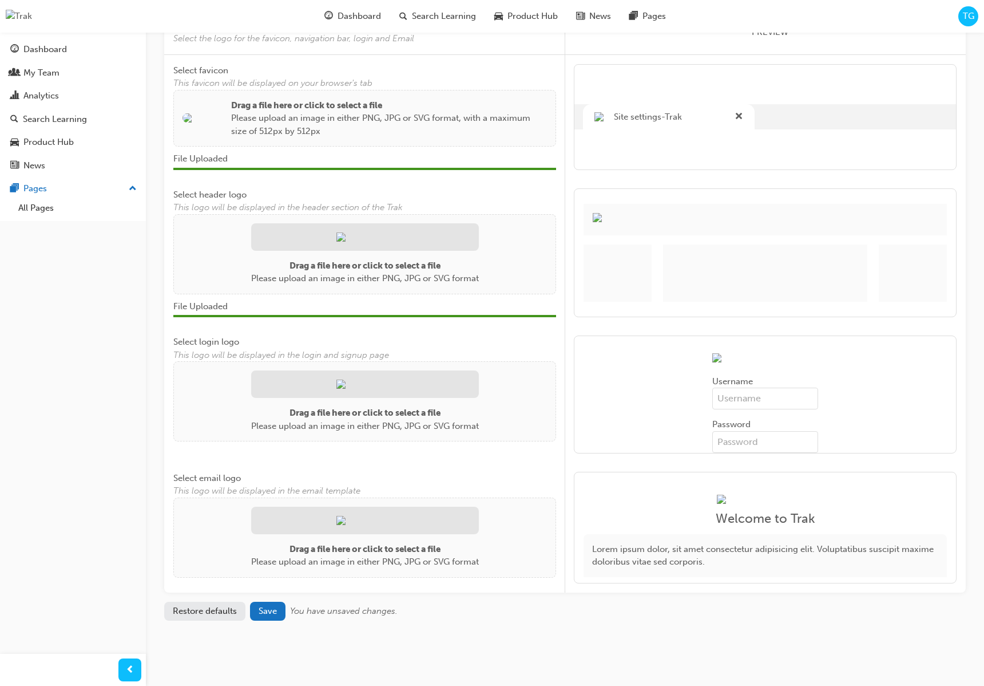
click at [220, 611] on button "Restore defaults" at bounding box center [204, 610] width 81 height 19
click at [275, 611] on span "Save" at bounding box center [268, 610] width 18 height 10
click at [274, 611] on span "Save" at bounding box center [268, 612] width 18 height 10
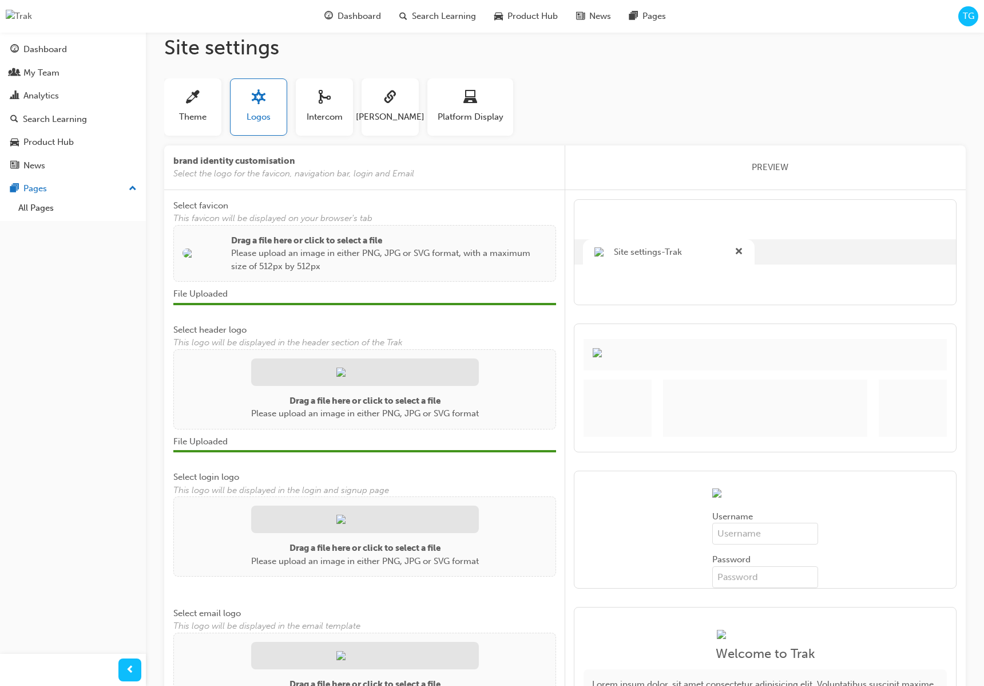
scroll to position [0, 0]
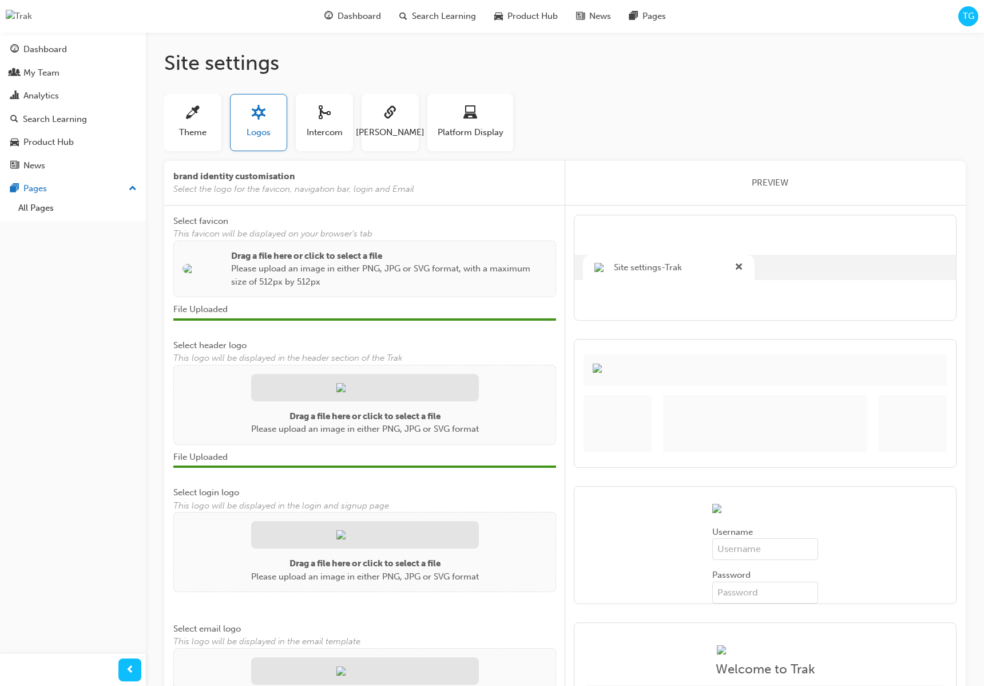
drag, startPoint x: 188, startPoint y: 133, endPoint x: 218, endPoint y: 169, distance: 47.1
click at [187, 133] on span "Theme" at bounding box center [192, 132] width 27 height 13
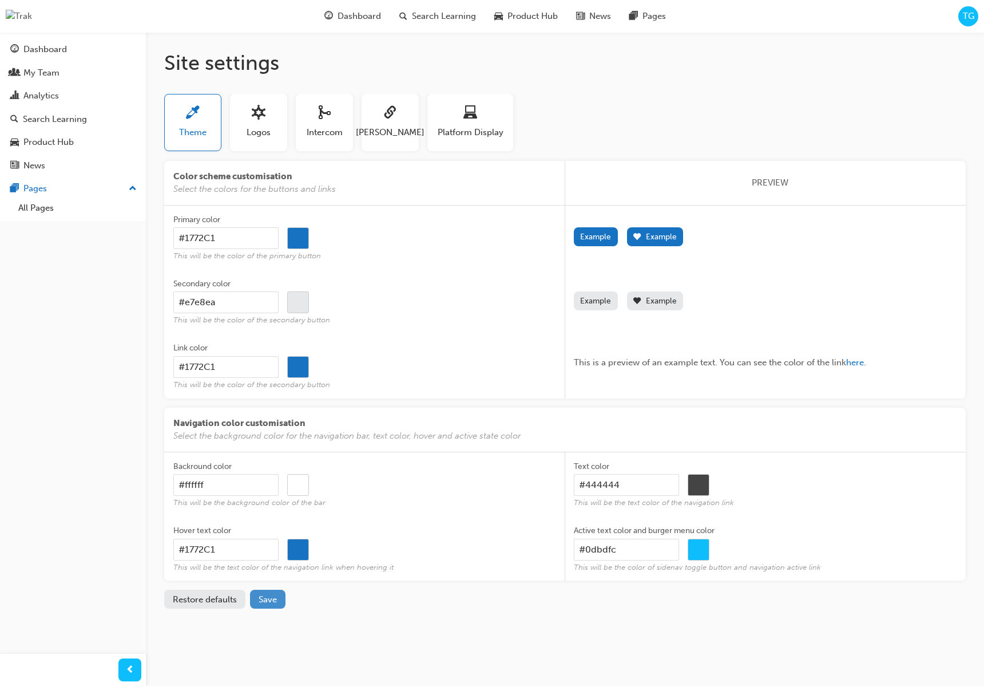
drag, startPoint x: 271, startPoint y: 594, endPoint x: 284, endPoint y: 586, distance: 15.9
click at [271, 594] on span "Save" at bounding box center [268, 599] width 18 height 10
click at [352, 21] on span "Dashboard" at bounding box center [359, 16] width 43 height 13
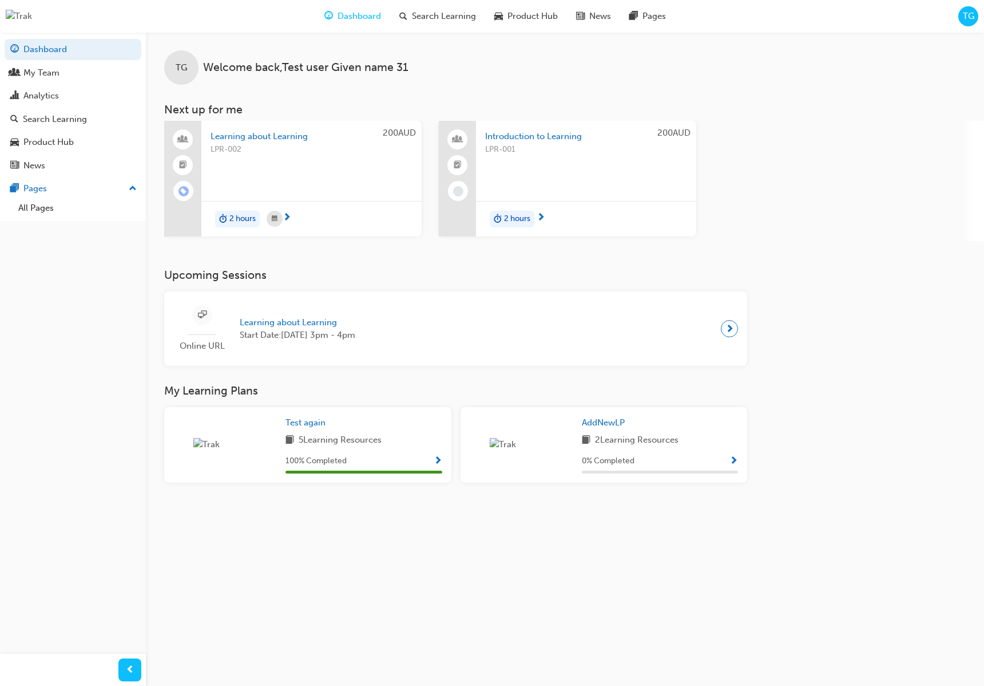
click at [966, 18] on span "TG" at bounding box center [968, 16] width 11 height 13
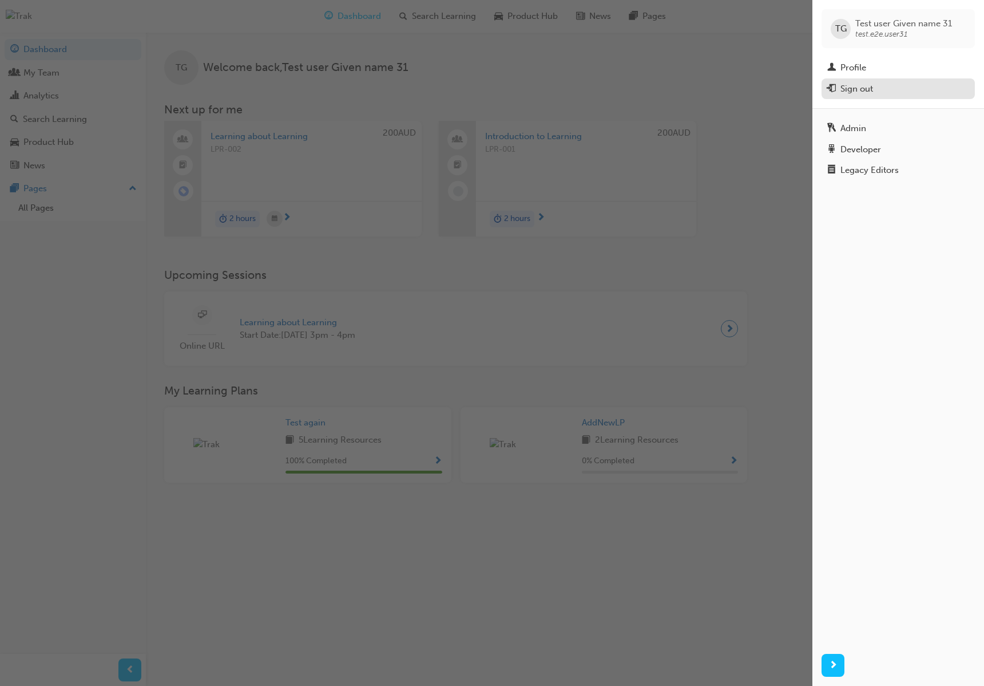
click at [865, 88] on div "Sign out" at bounding box center [857, 88] width 33 height 13
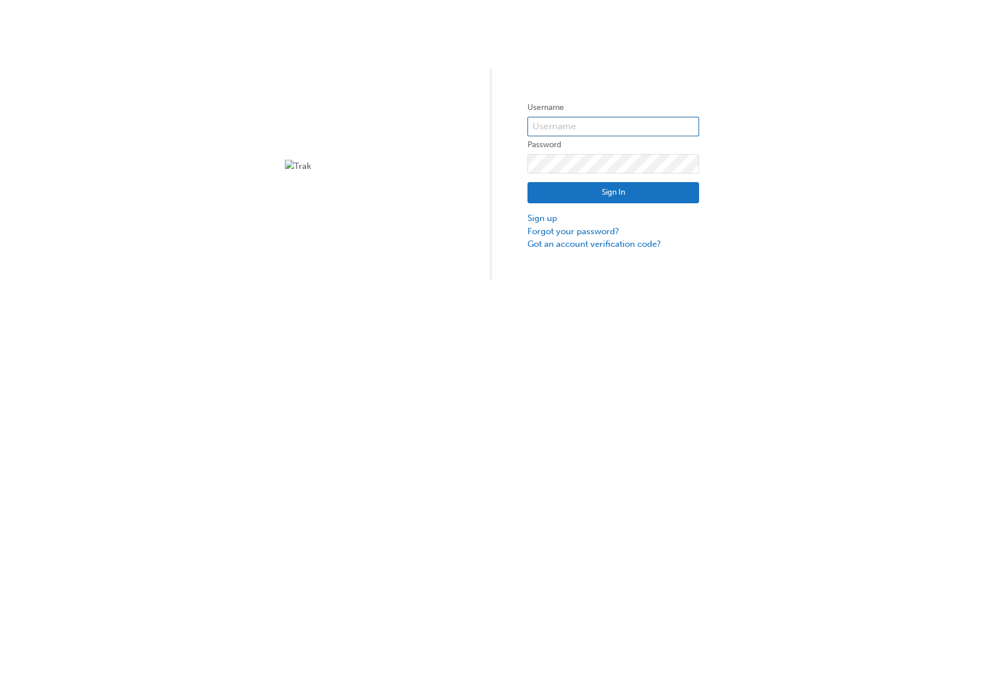
click at [590, 130] on input "text" at bounding box center [614, 126] width 172 height 19
type input "test.e2e.user31"
click at [676, 200] on button "Sign In" at bounding box center [614, 193] width 172 height 22
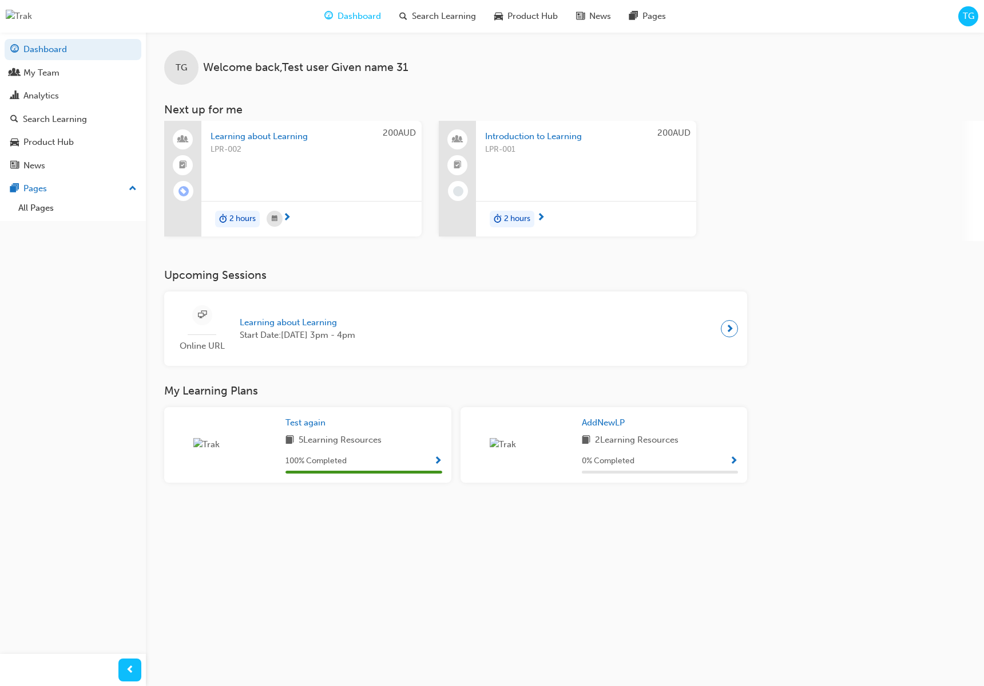
click at [969, 15] on span "TG" at bounding box center [968, 16] width 11 height 13
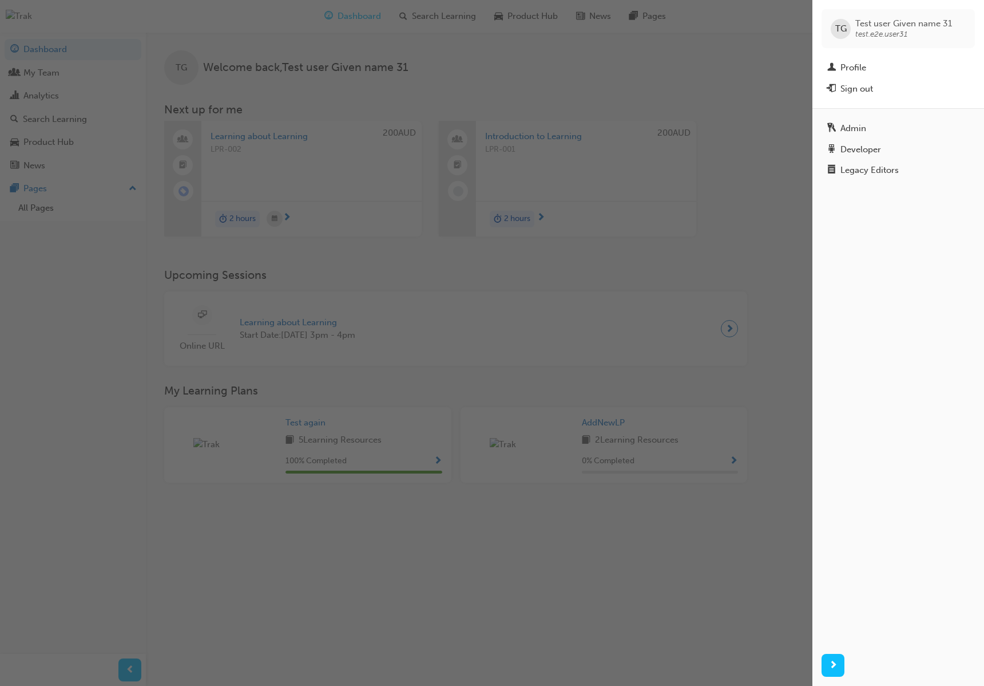
click at [709, 87] on div "button" at bounding box center [406, 343] width 813 height 686
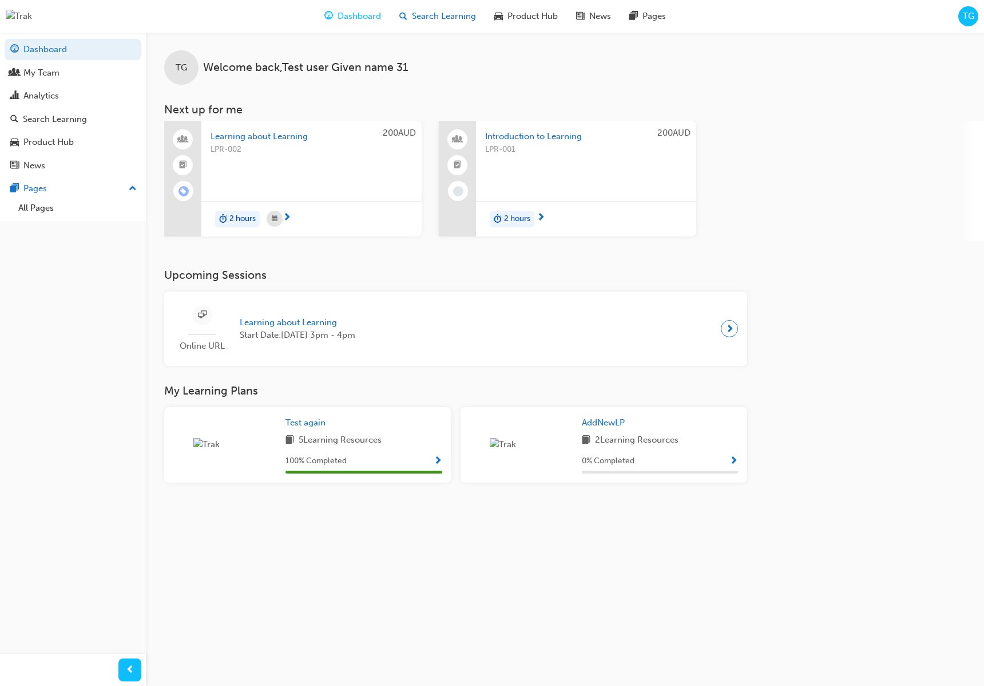
click at [473, 19] on span "Search Learning" at bounding box center [444, 16] width 64 height 13
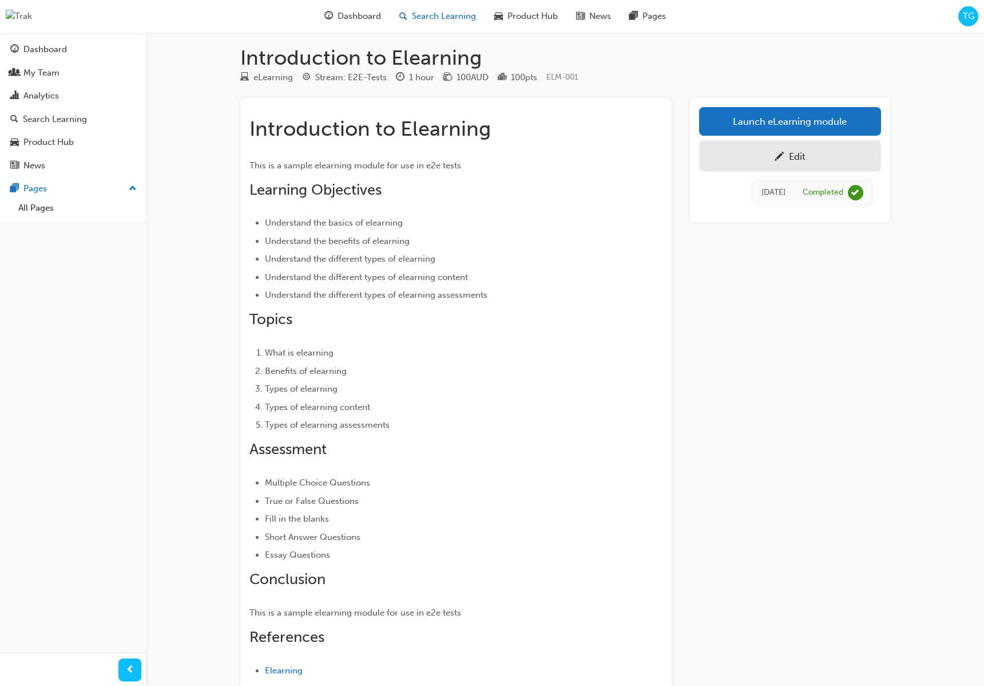
scroll to position [10, 0]
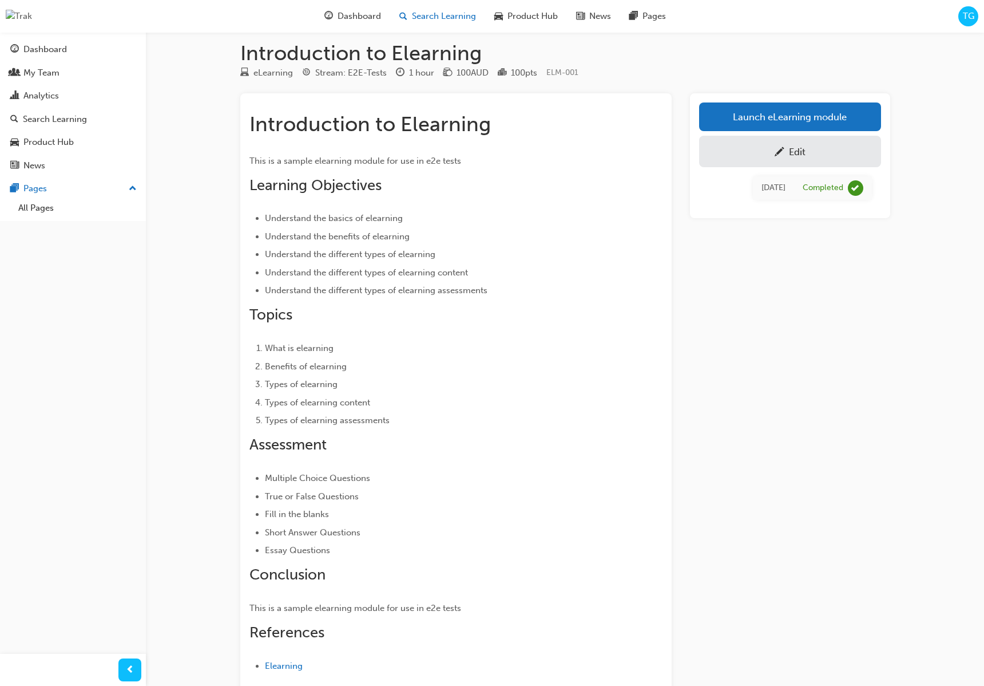
click at [457, 16] on span "Search Learning" at bounding box center [444, 16] width 64 height 13
